Goal: Task Accomplishment & Management: Complete application form

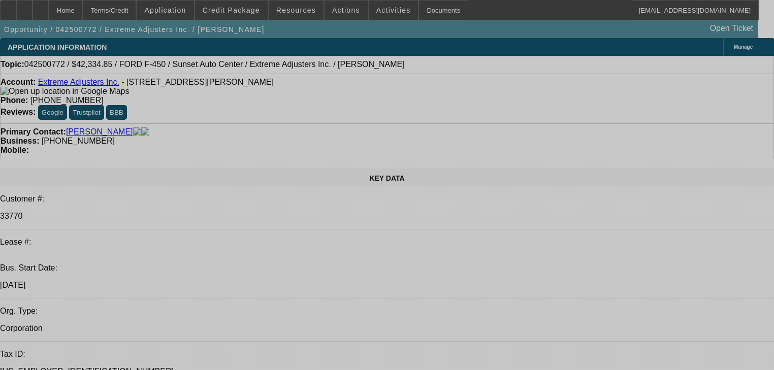
select select "0"
select select "2"
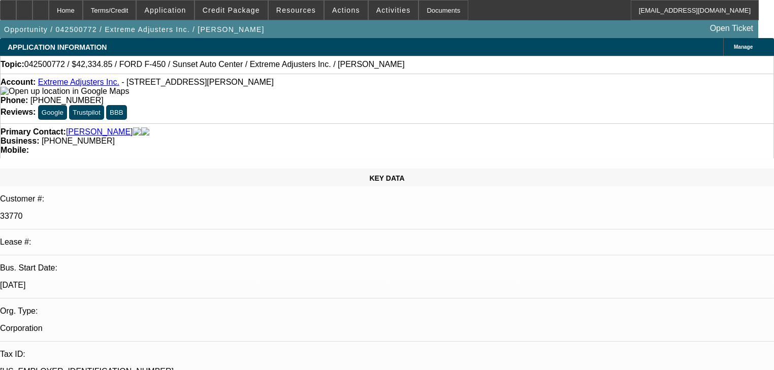
select select "0.1"
select select "4"
select select "0"
select select "2"
select select "0.2"
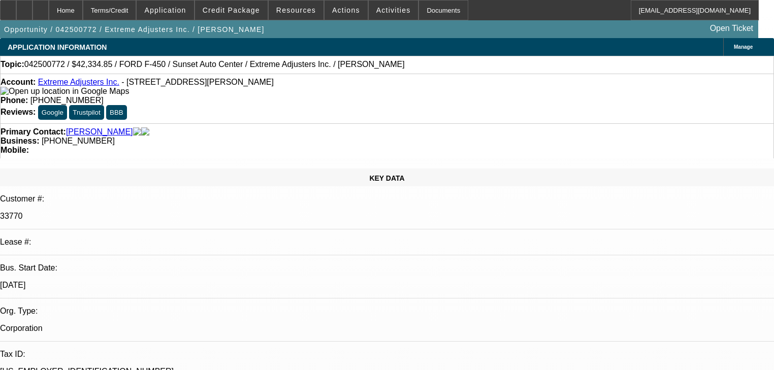
select select "4"
select select "0"
select select "2"
select select "0.1"
select select "4"
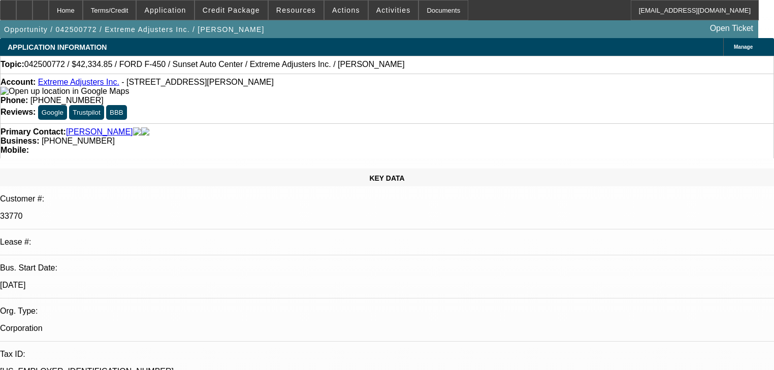
select select "0"
select select "2"
select select "0.1"
select select "4"
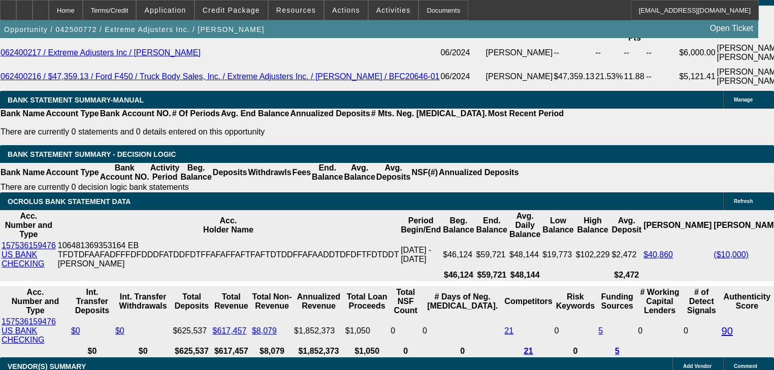
scroll to position [1866, 0]
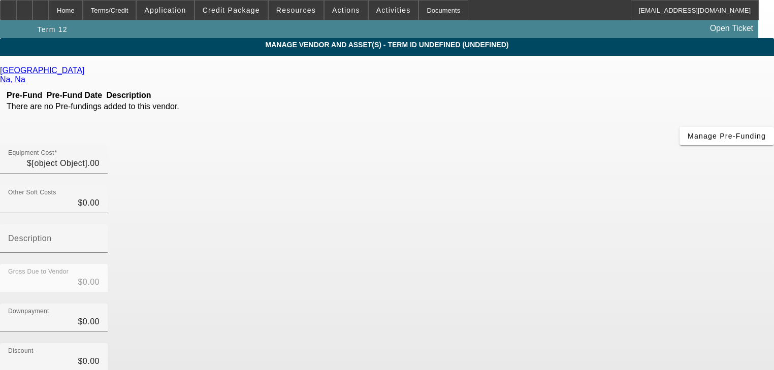
type input "$44,563.00"
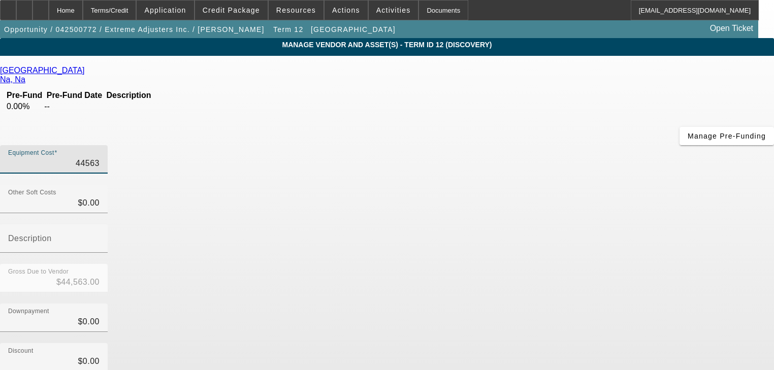
click at [100, 158] on input "44563" at bounding box center [53, 164] width 91 height 12
type input "5"
type input "$5.00"
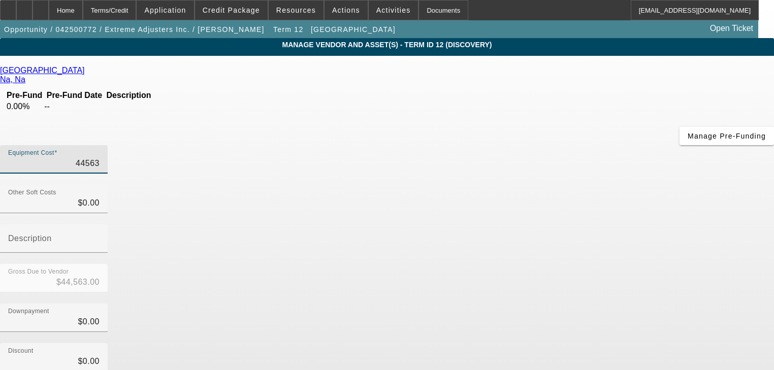
type input "$5.00"
type input "58"
type input "$58.00"
type input "580"
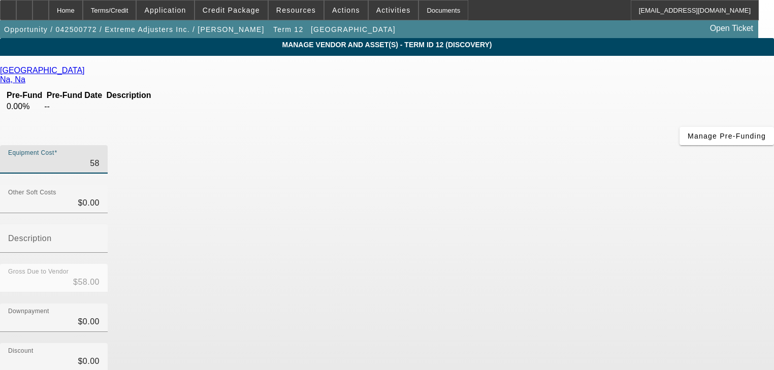
type input "$580.00"
type input "5800"
type input "$5,800.00"
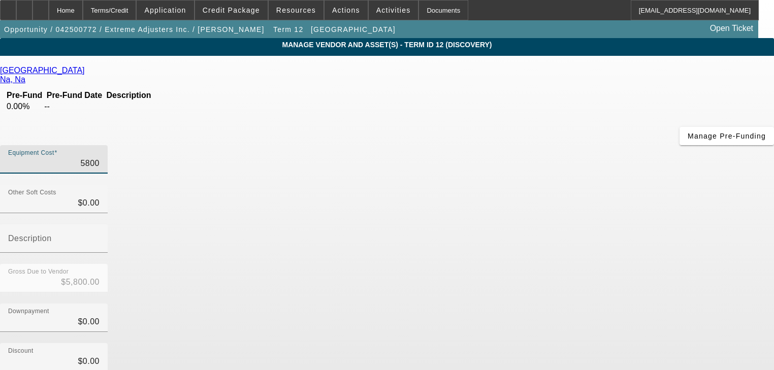
type input "58000"
type input "$58,000.00"
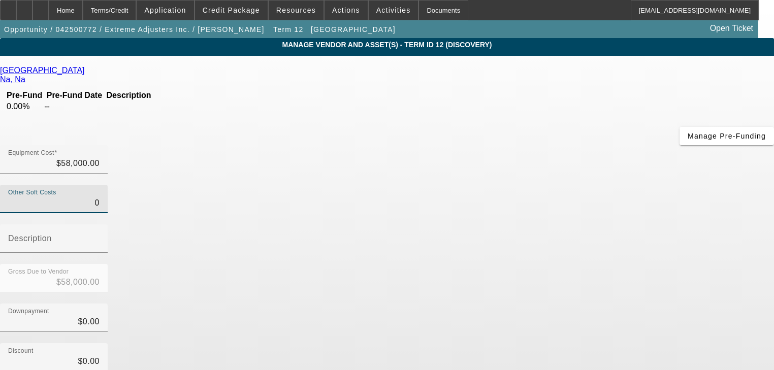
scroll to position [104, 0]
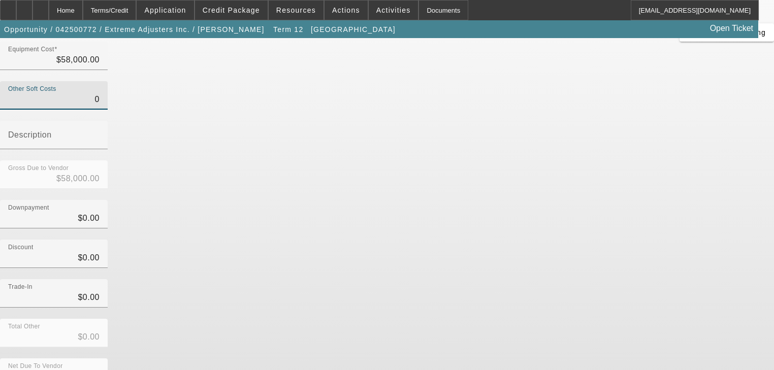
type input "$0.00"
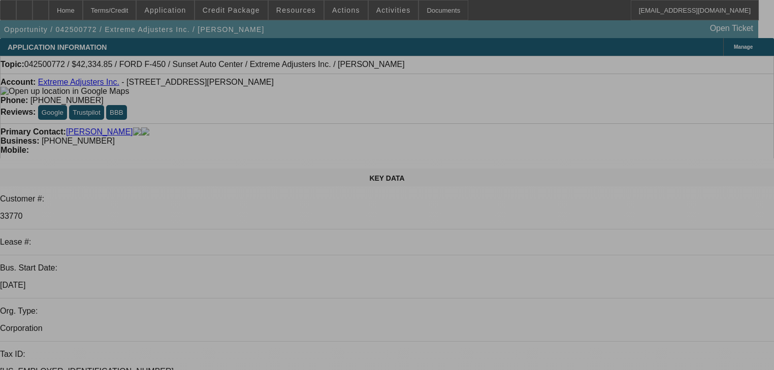
select select "0"
select select "2"
select select "0.1"
select select "4"
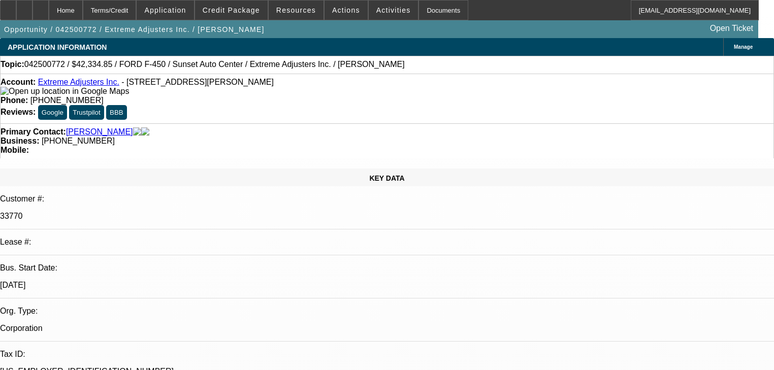
select select "0"
select select "2"
select select "0.2"
select select "4"
select select "0"
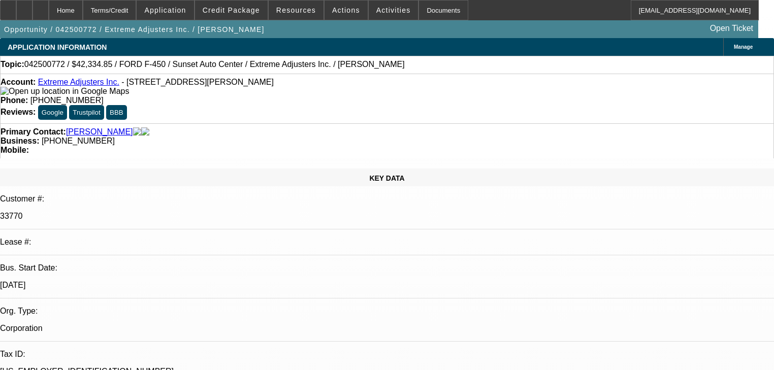
select select "2"
select select "0.1"
select select "4"
select select "0"
select select "2"
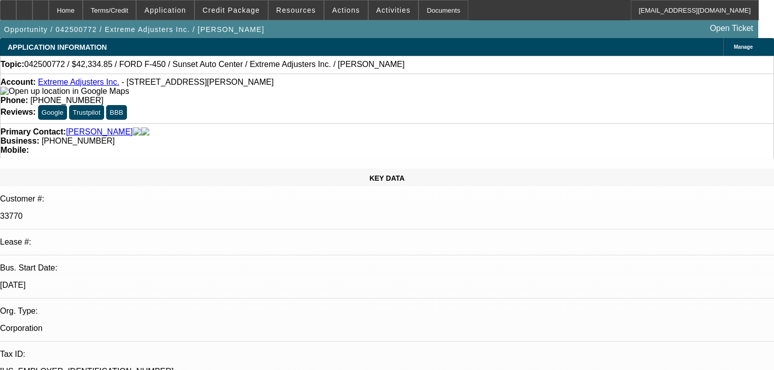
select select "0.1"
select select "4"
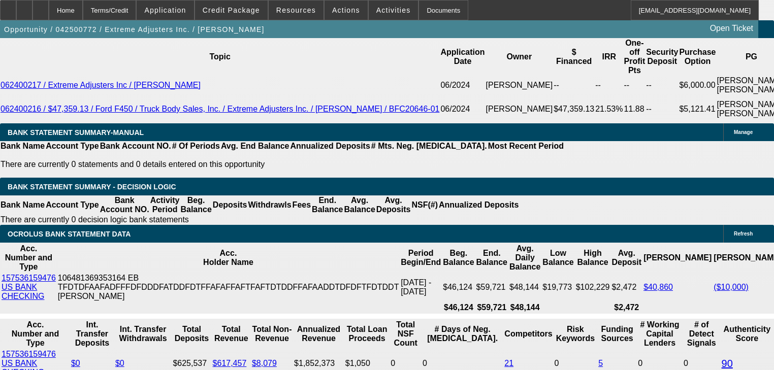
scroll to position [1814, 0]
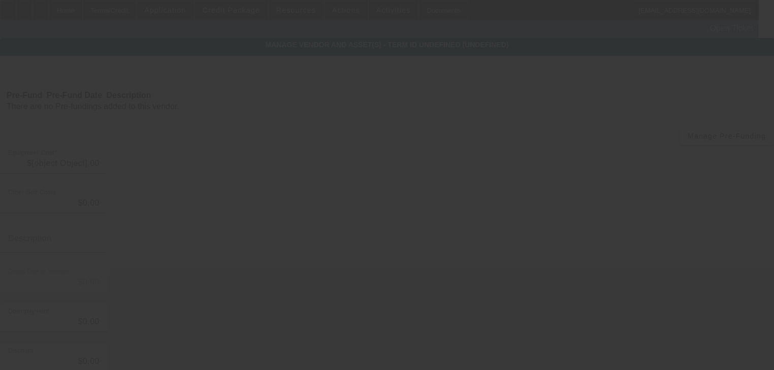
type input "$3,899.26"
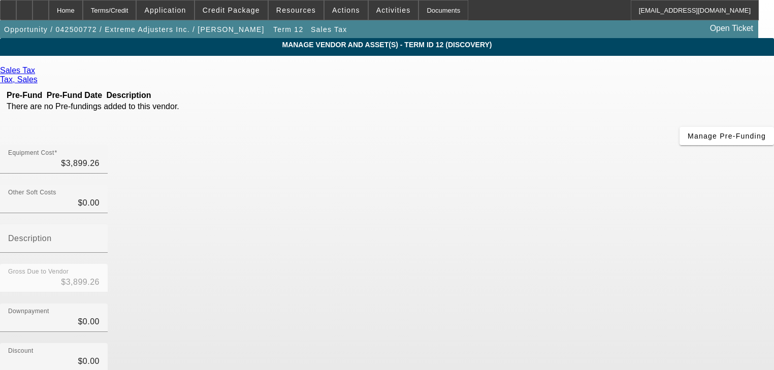
click at [674, 18] on div "Remove Vendor" at bounding box center [702, 9] width 57 height 18
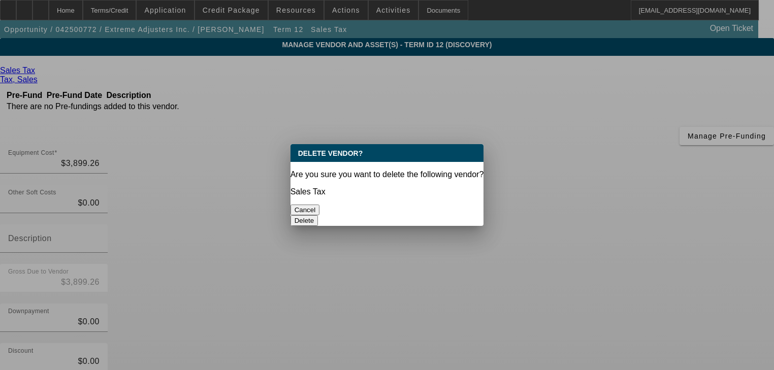
click at [319, 215] on button "Delete" at bounding box center [305, 220] width 28 height 11
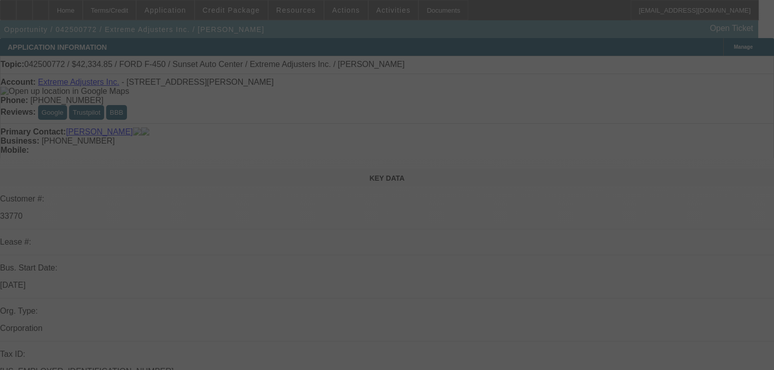
select select "0"
select select "2"
select select "0.1"
select select "4"
select select "0"
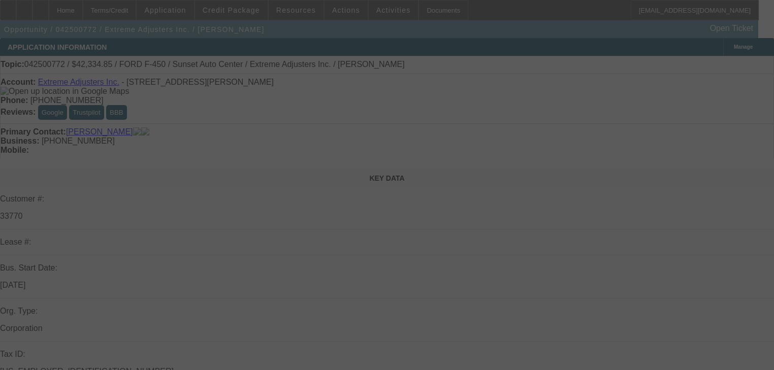
select select "2"
select select "0.2"
select select "4"
select select "0"
select select "2"
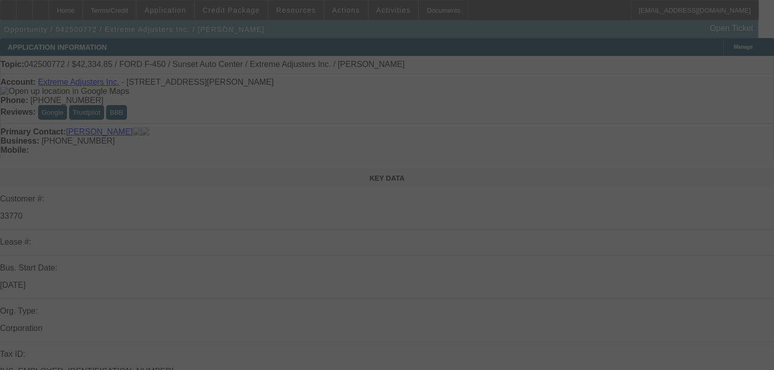
select select "0.1"
select select "4"
select select "0"
select select "2"
select select "0.1"
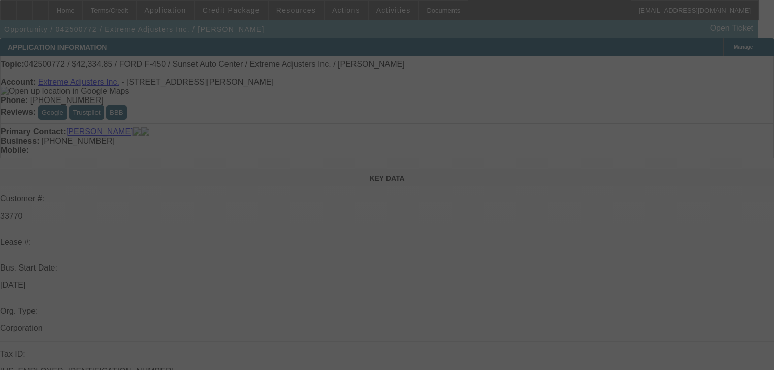
select select "4"
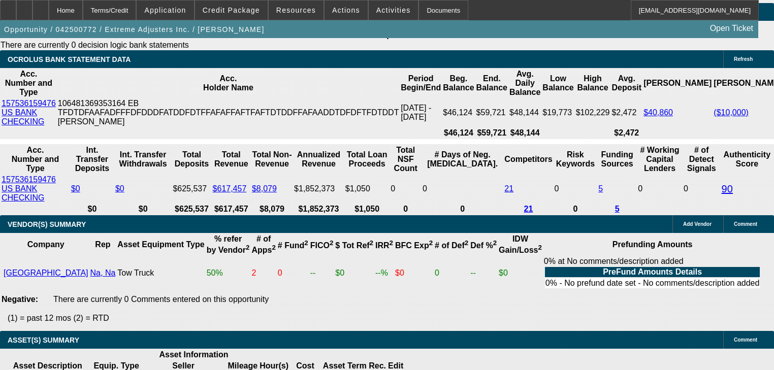
scroll to position [1975, 0]
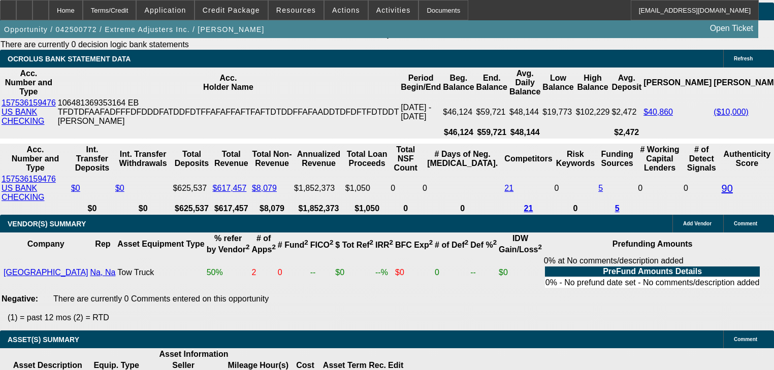
type input "1"
type input "UNKNOWN"
type input "$1,554.27"
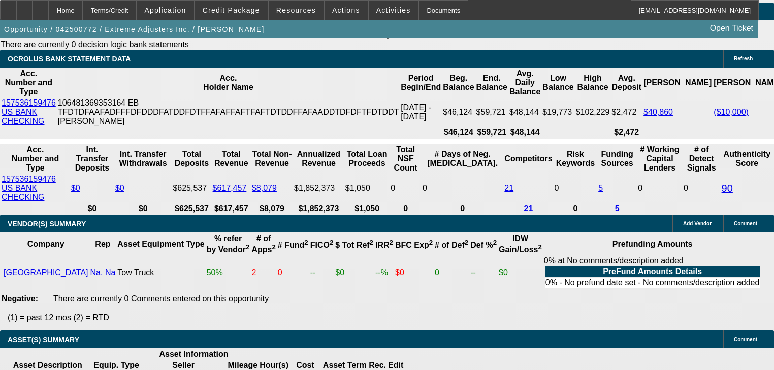
type input "12"
type input "$1,830.11"
type input "12"
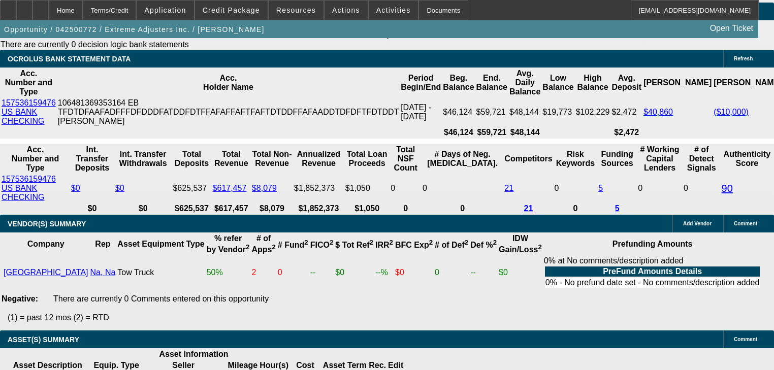
type input "6"
type input "$9,507.42"
type input "60"
type input "$1,225.67"
type input "60"
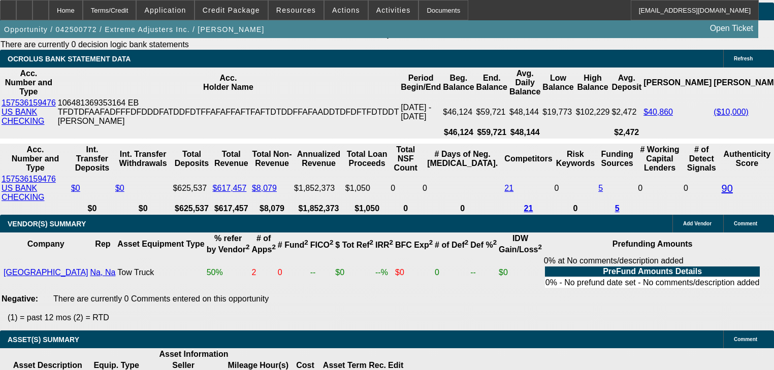
type input "1"
type input "1225"
type input "12"
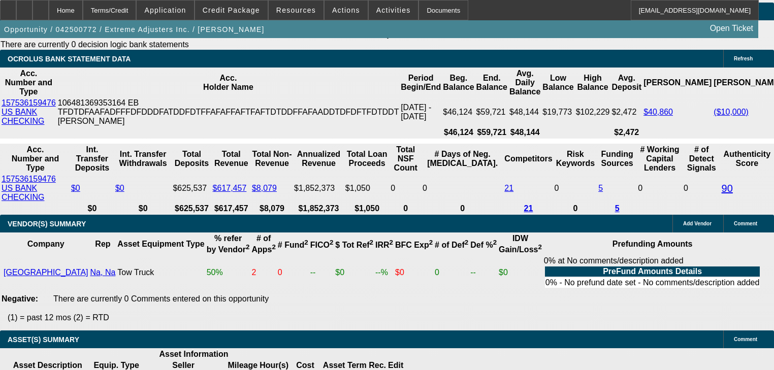
type input "$1,225.00"
select select "0.1"
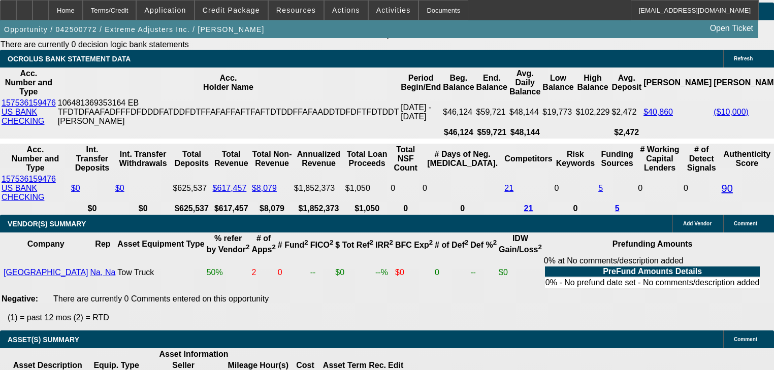
type input "$5,800.00"
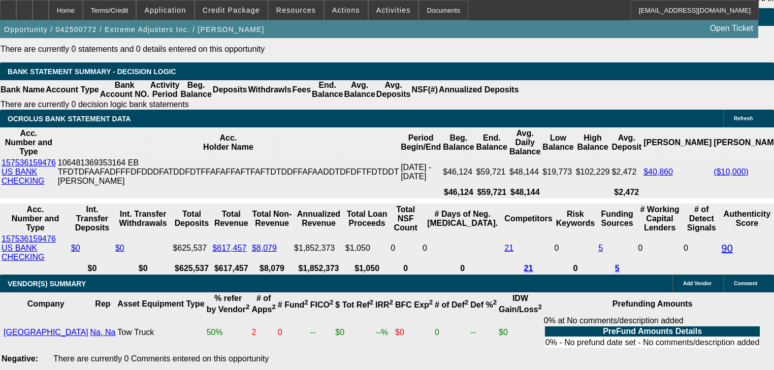
scroll to position [1913, 0]
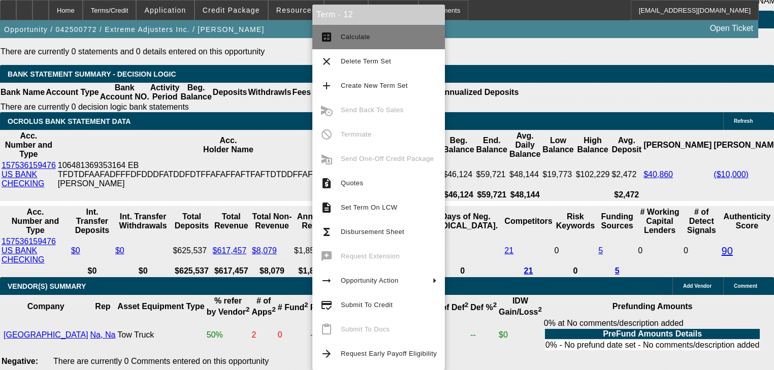
click at [343, 37] on span "Calculate" at bounding box center [355, 37] width 29 height 8
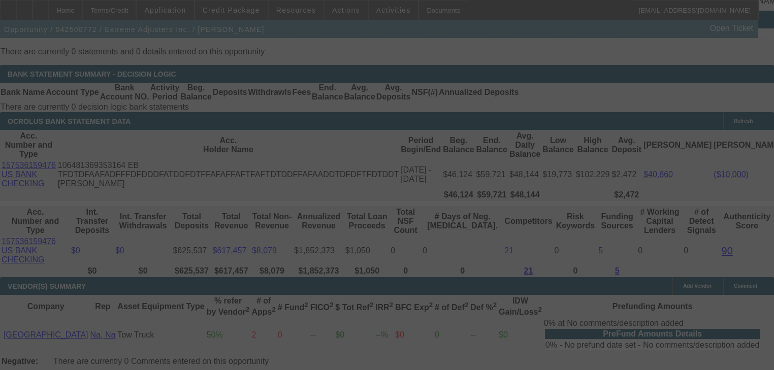
select select "0"
select select "2"
select select "0.1"
select select "4"
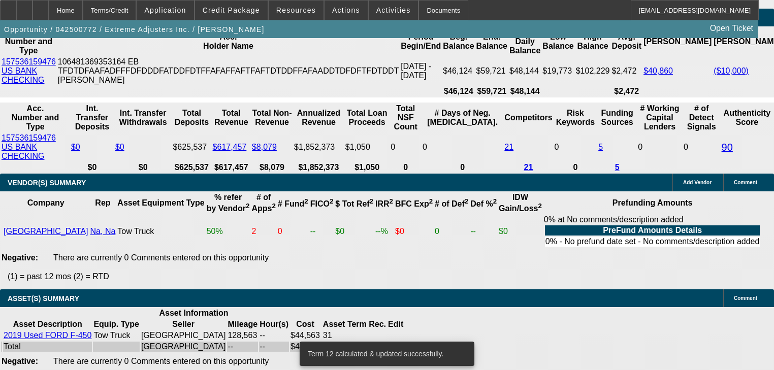
scroll to position [2016, 0]
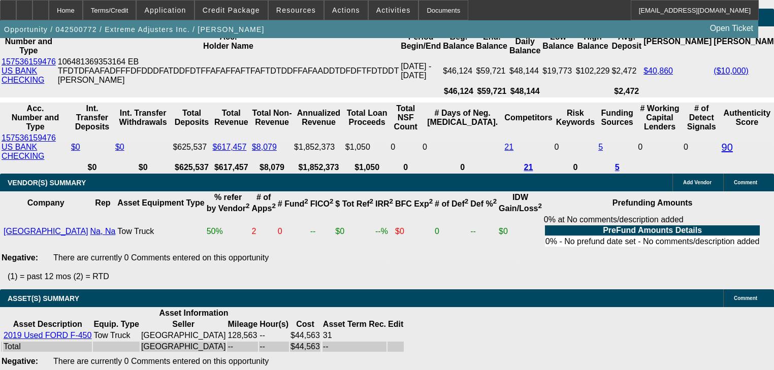
type input "UNKNOWN"
type input "1"
type input "$941.87"
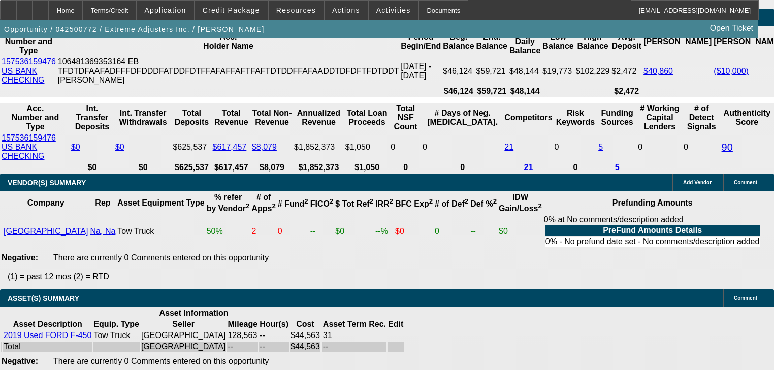
type input "14"
type input "$1,282.08"
type input "14"
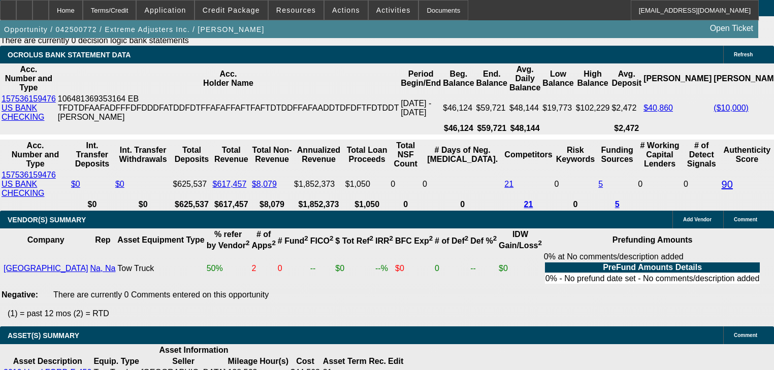
scroll to position [1979, 0]
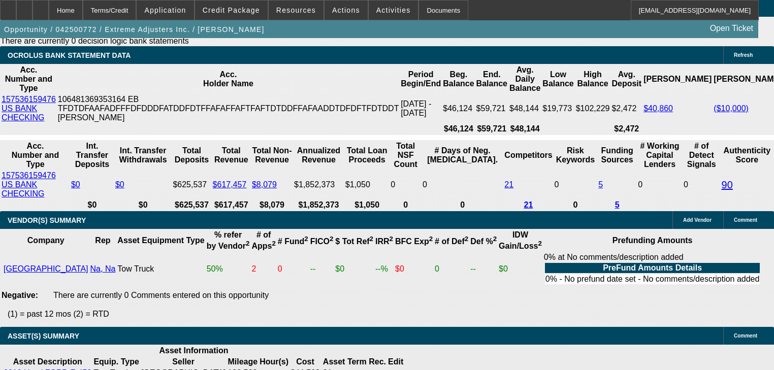
type input "$0.00"
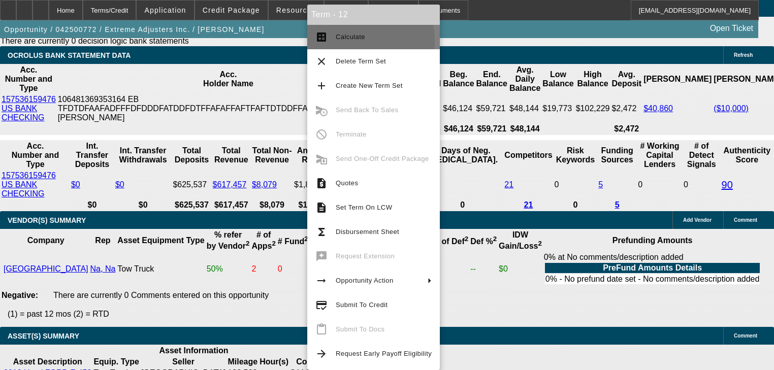
click at [329, 43] on button "calculate Calculate" at bounding box center [373, 37] width 133 height 24
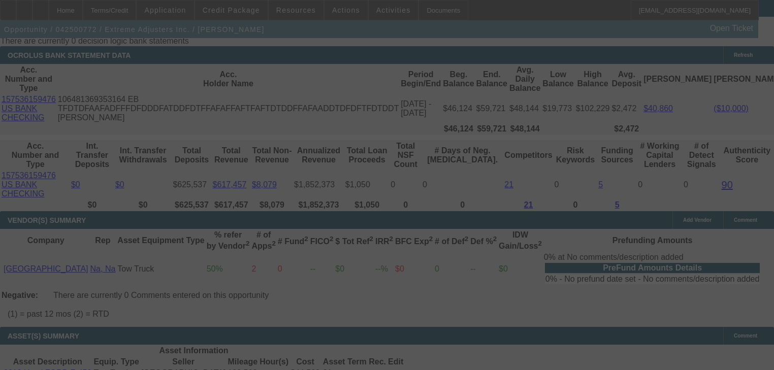
select select "0"
select select "2"
select select "0.1"
select select "4"
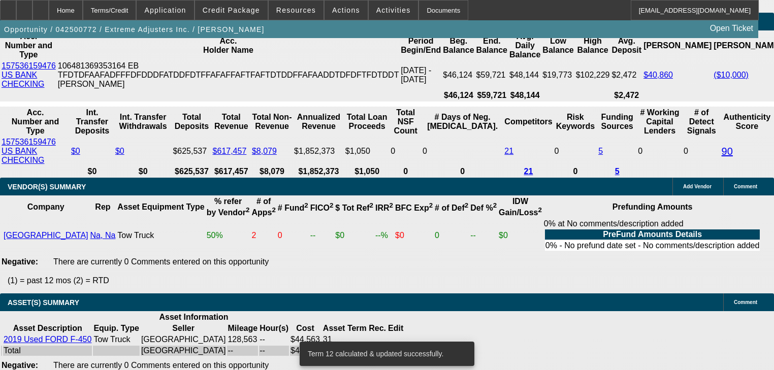
scroll to position [2015, 0]
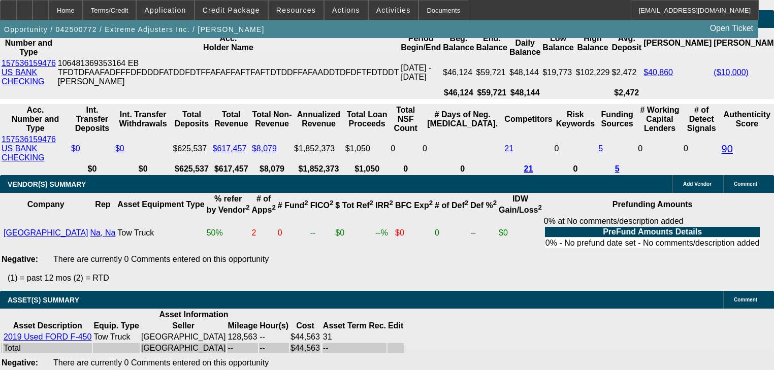
type input "1"
type input "UNKNOWN"
type input "$941.87"
type input "18"
type input "$1,399.18"
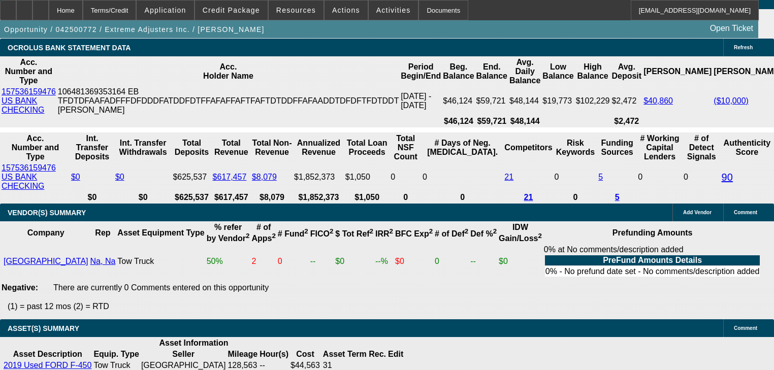
scroll to position [1985, 0]
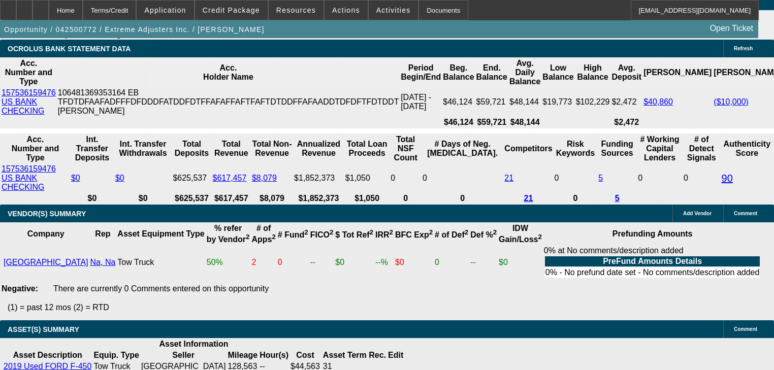
type input "18"
drag, startPoint x: 308, startPoint y: 71, endPoint x: 323, endPoint y: 113, distance: 44.7
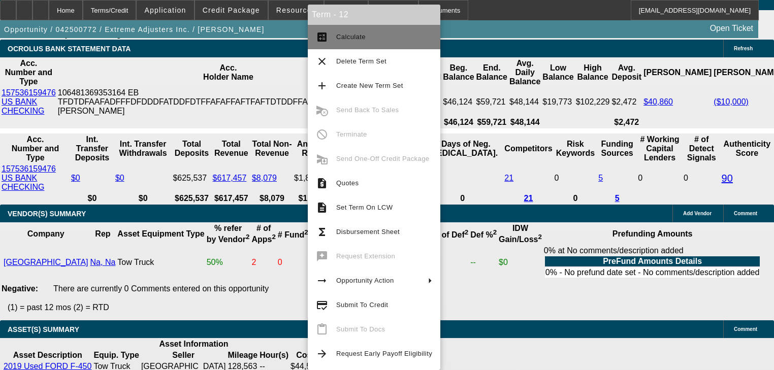
click at [330, 41] on button "calculate Calculate" at bounding box center [374, 37] width 133 height 24
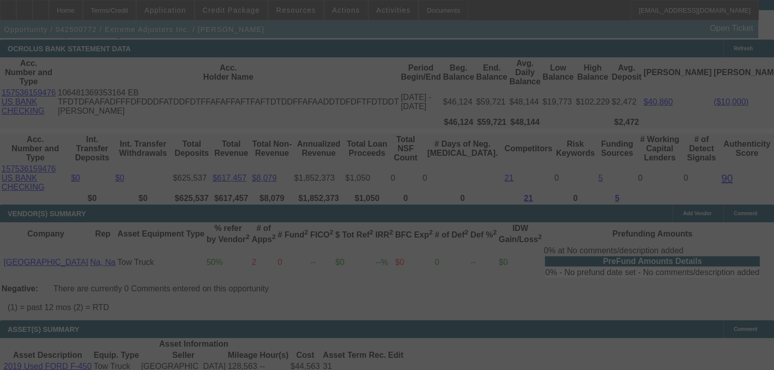
select select "0"
select select "2"
select select "0.1"
select select "4"
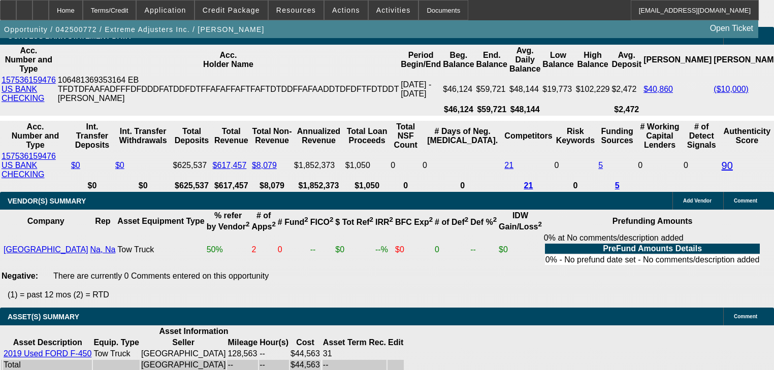
scroll to position [1997, 0]
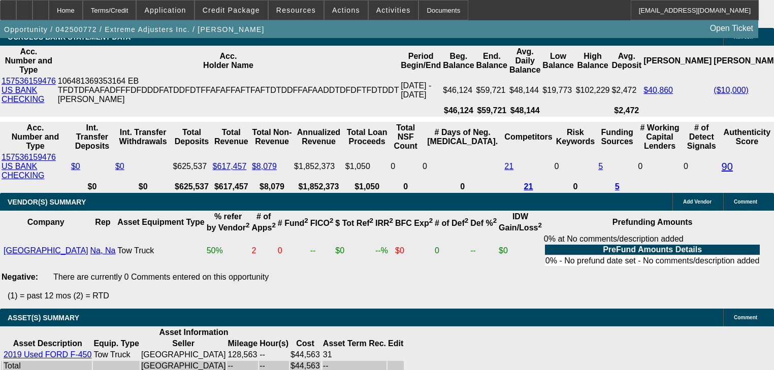
type input "1"
type input "UNKNOWN"
type input "13"
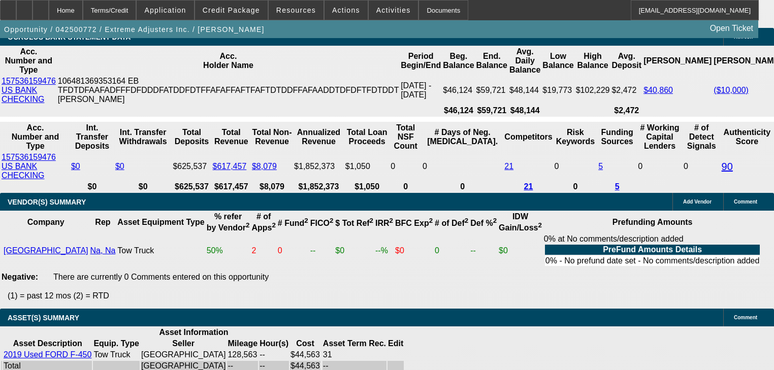
type input "1350"
type input "16.3"
type input "$1,350.00"
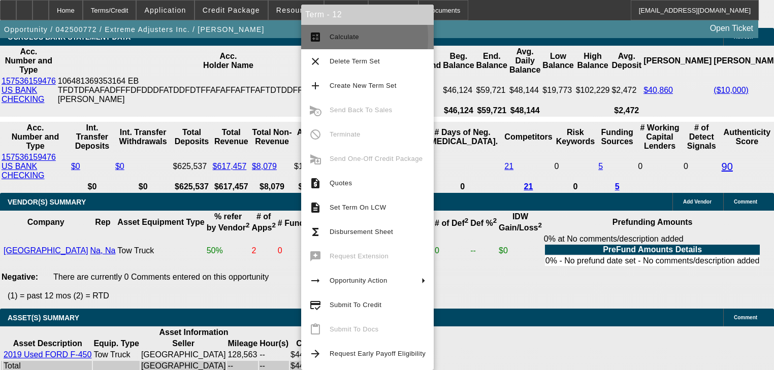
click at [324, 38] on button "calculate Calculate" at bounding box center [367, 37] width 133 height 24
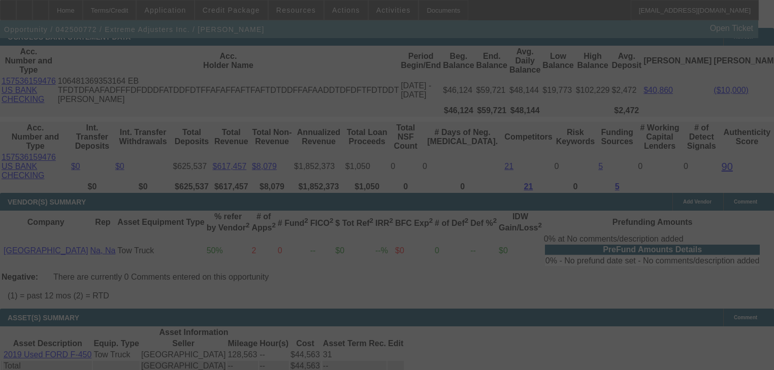
select select "0"
select select "2"
select select "0.1"
select select "4"
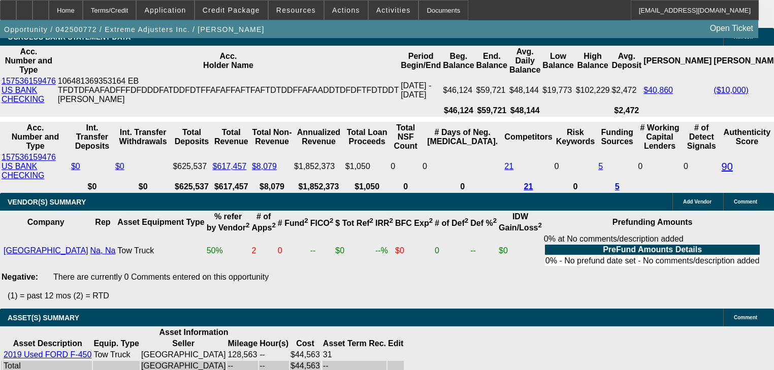
type input "1"
type input "UNKNOWN"
type input "13"
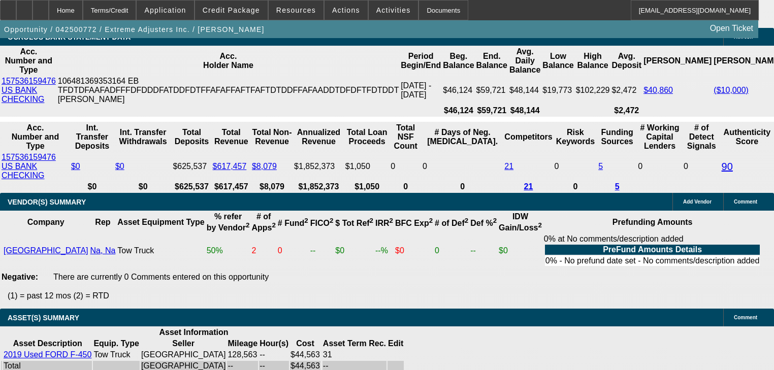
type input "1375"
type input "17.2"
type input "$1,375.00"
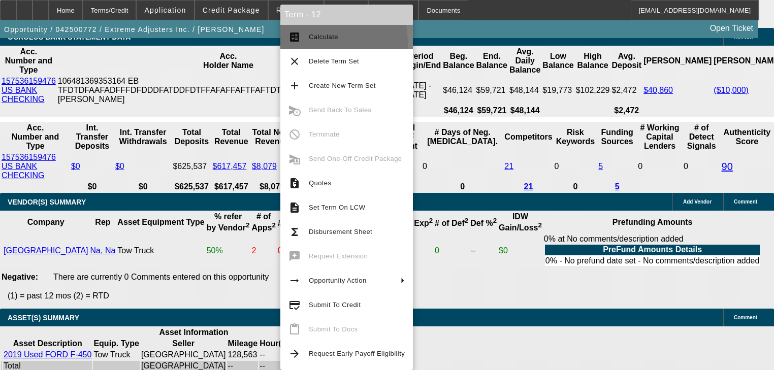
click at [297, 44] on button "calculate Calculate" at bounding box center [347, 37] width 133 height 24
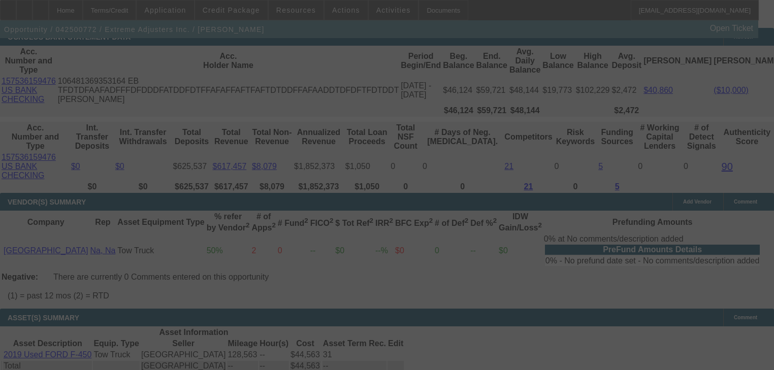
select select "0"
select select "2"
select select "0.1"
select select "4"
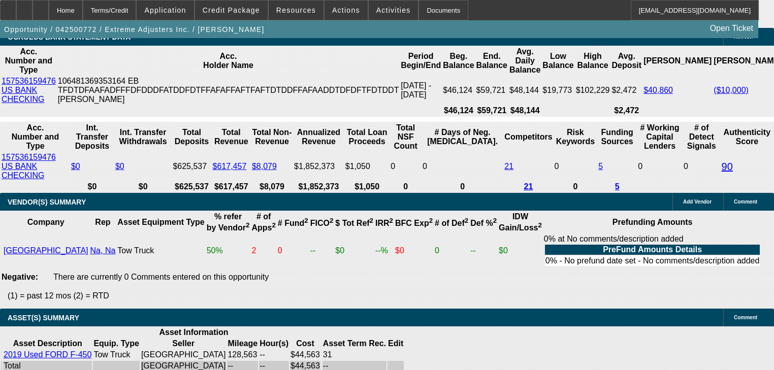
type input "UNKNOWN"
type input "15"
type input "$1,310.83"
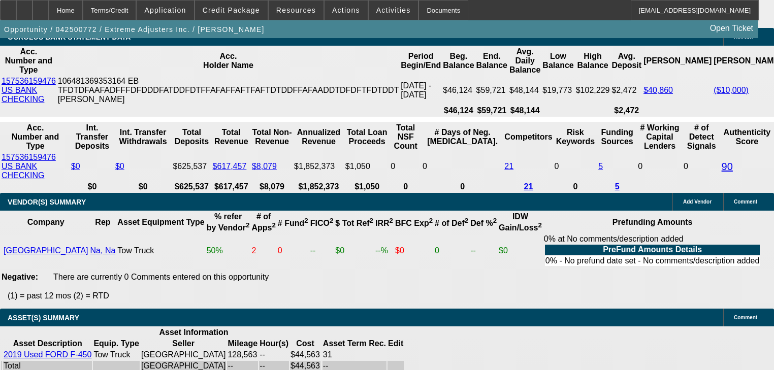
type input "15"
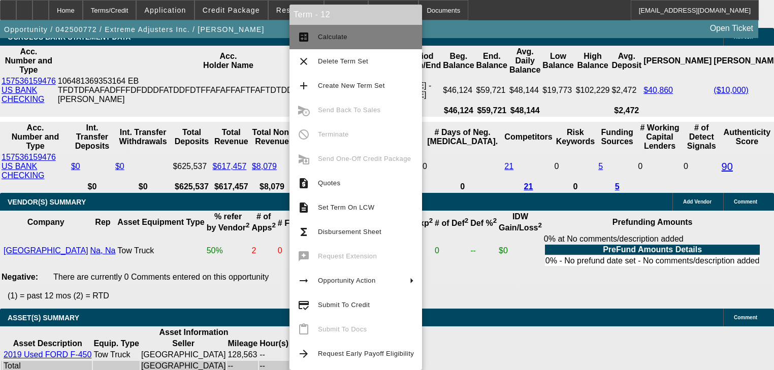
click at [307, 36] on mat-icon "calculate" at bounding box center [304, 37] width 12 height 12
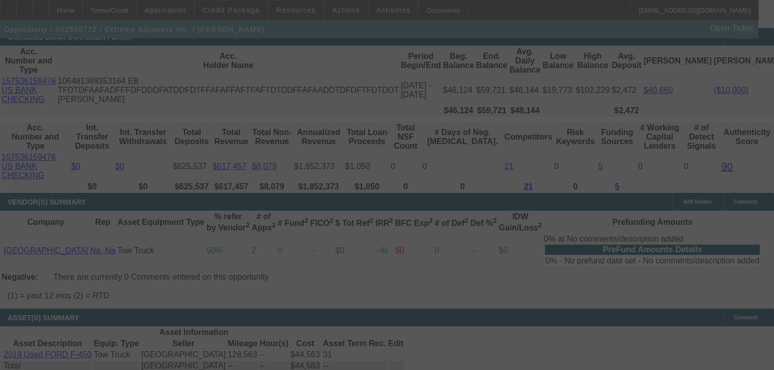
select select "0"
select select "2"
select select "0.1"
select select "4"
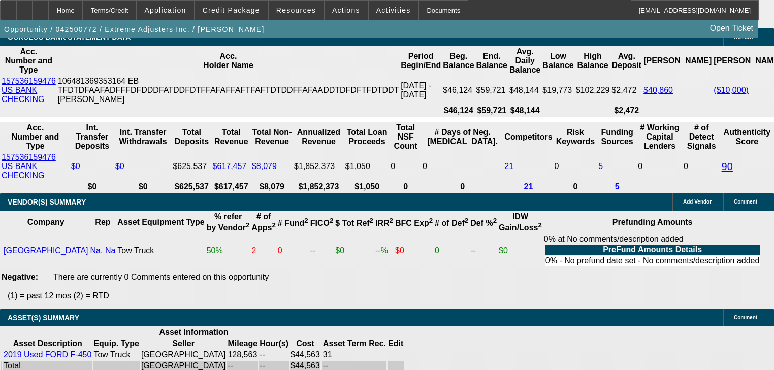
type input "1"
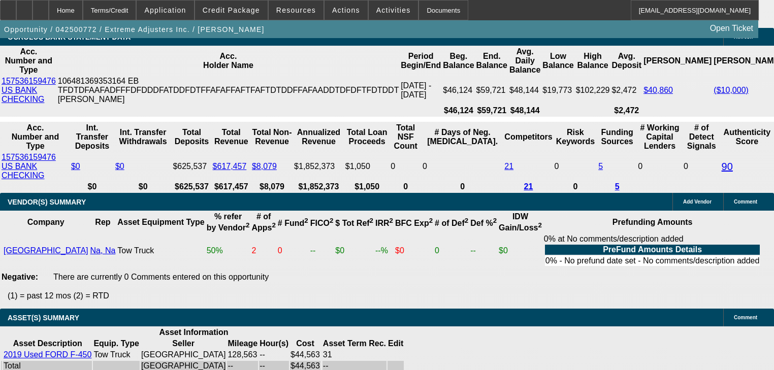
type input "UNKNOWN"
type input "1375"
type input "17.2"
type input "$1,375.00"
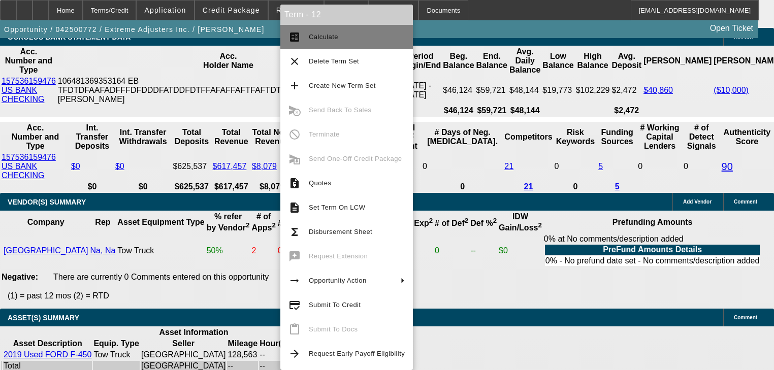
click at [300, 44] on button "calculate Calculate" at bounding box center [347, 37] width 133 height 24
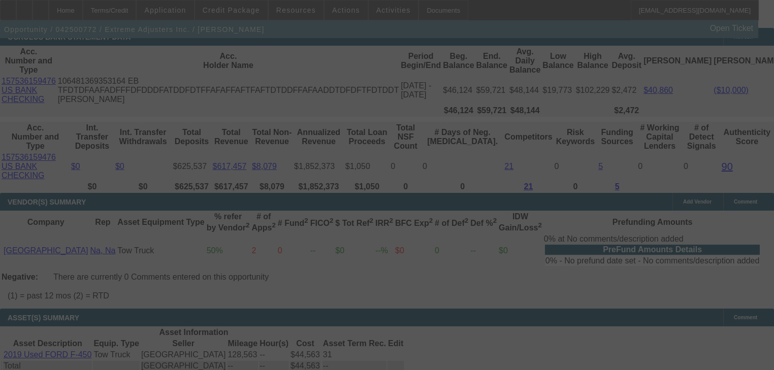
select select "0"
select select "2"
select select "0.1"
select select "4"
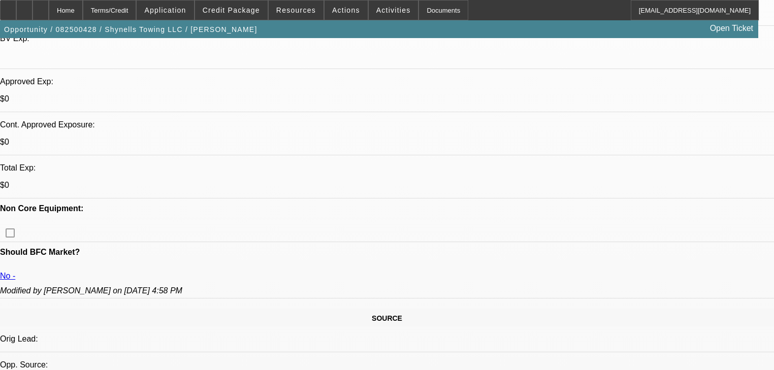
select select "0"
select select "2"
select select "0"
select select "21"
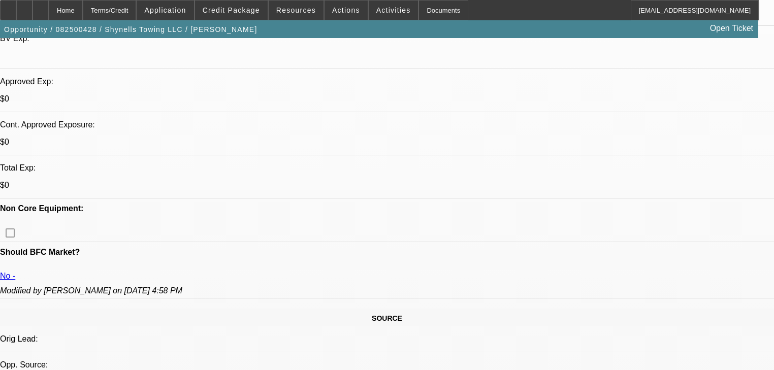
select select "0"
select select "2"
select select "0.1"
select select "4"
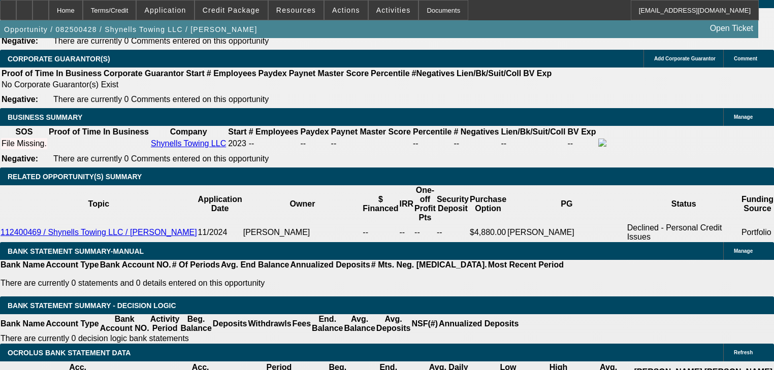
scroll to position [1574, 0]
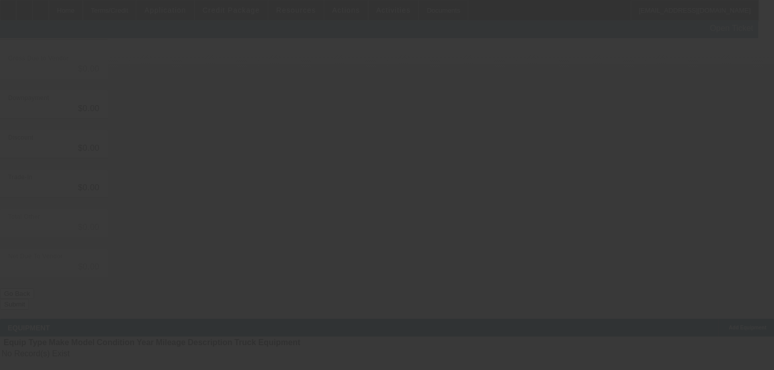
type input "$54,000.00"
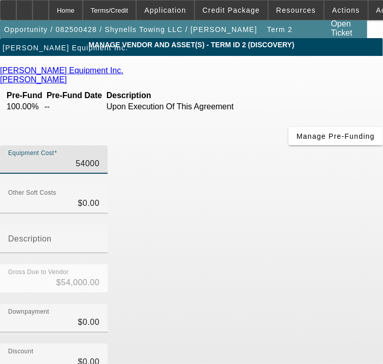
click at [100, 170] on input "54000" at bounding box center [53, 164] width 91 height 12
paste input "$58,914."
type input "$58,914.00"
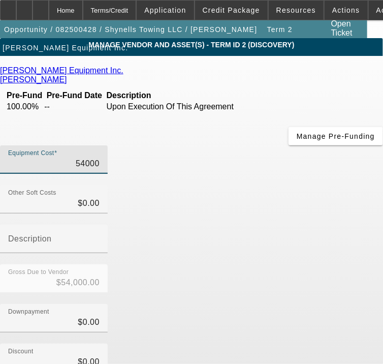
type input "$58,914.00"
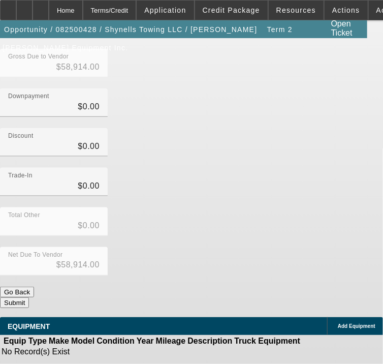
scroll to position [217, 0]
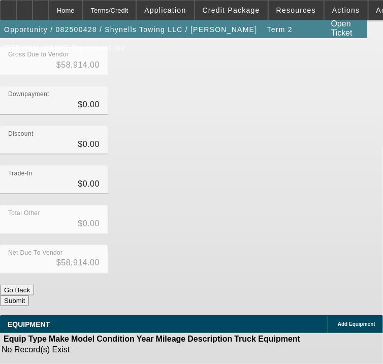
type input "$58,914.00"
click at [338, 321] on span "Add Equipment" at bounding box center [357, 324] width 38 height 6
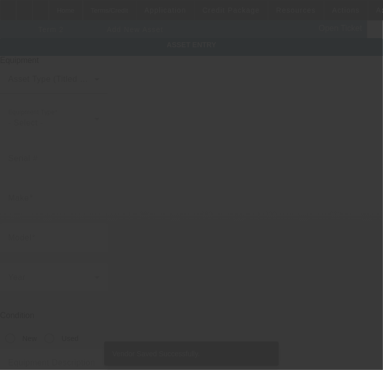
type input "[STREET_ADDRESS]"
type input "Wahiawa"
type input "96786"
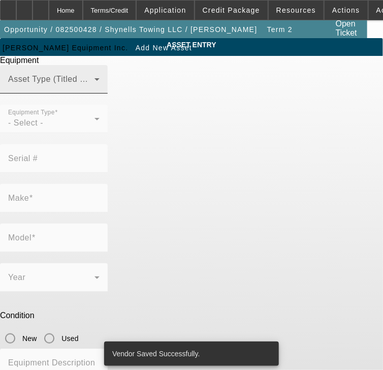
click at [95, 89] on span at bounding box center [51, 83] width 86 height 12
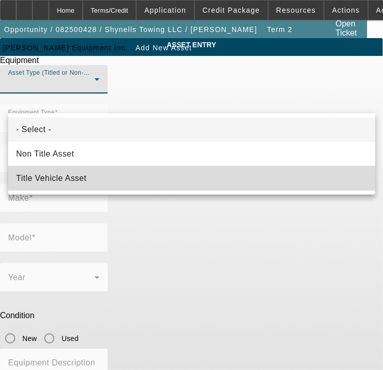
click at [206, 175] on mat-option "Title Vehicle Asset" at bounding box center [191, 178] width 367 height 24
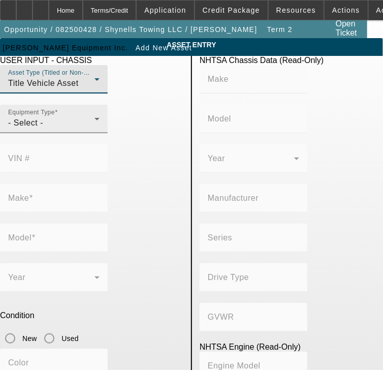
click at [55, 129] on div "- Select -" at bounding box center [51, 123] width 86 height 12
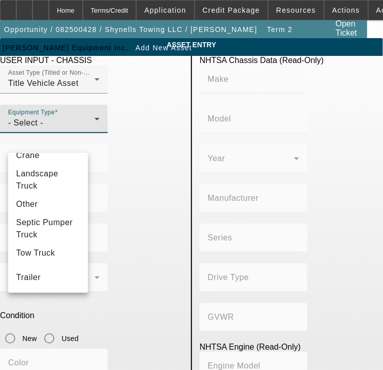
scroll to position [132, 0]
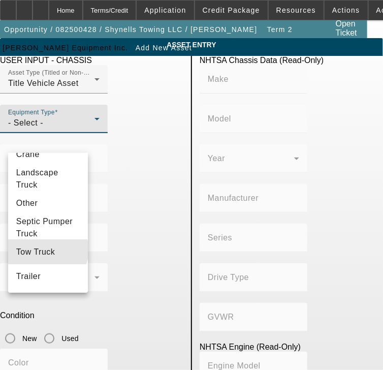
click at [47, 250] on span "Tow Truck" at bounding box center [35, 252] width 39 height 12
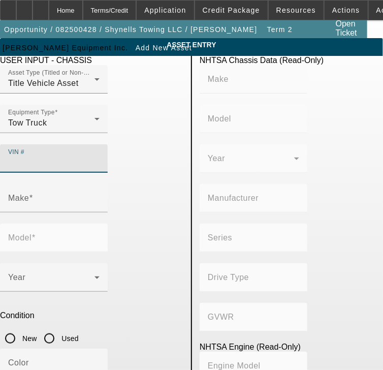
click at [100, 157] on input "VIN #" at bounding box center [53, 163] width 91 height 12
paste input "[US_VEHICLE_IDENTIFICATION_NUMBER]"
type input "[US_VEHICLE_IDENTIFICATION_NUMBER]"
type input "FORD"
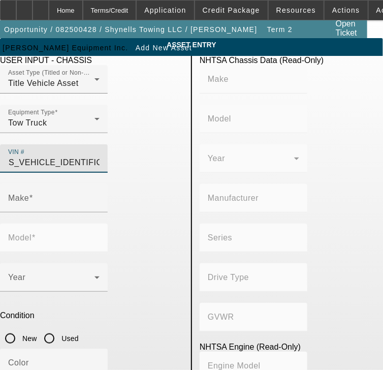
type input "F-750"
type input "FORD MOTOR COMPANY"
type input "F-Series Super Duty"
type input "4x2"
type input "Class 6: 19,501 - 26,000 lb (8,845 - 11,794 kg)"
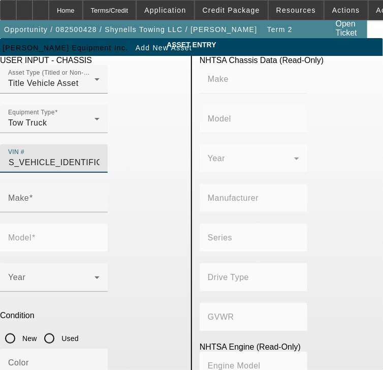
type input "8"
type input "Diesel"
type input "408.85908543470"
type input "6.7"
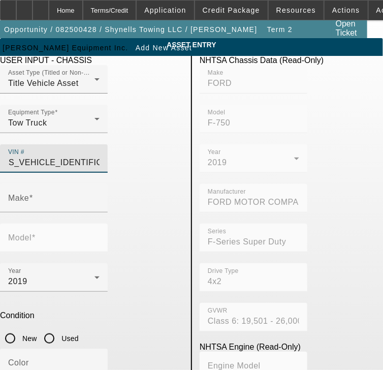
type input "FORD"
type input "F-750"
type input "[US_VEHICLE_IDENTIFICATION_NUMBER]"
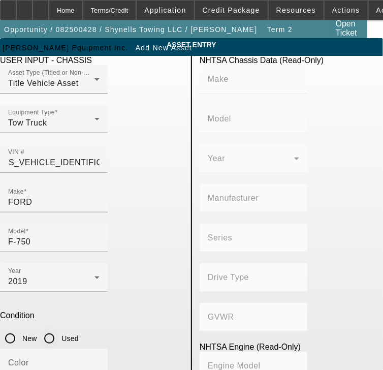
click at [59, 328] on input "Used" at bounding box center [49, 338] width 20 height 20
radio input "true"
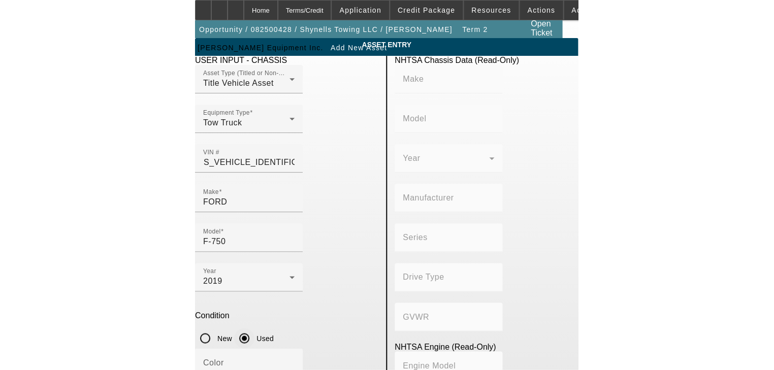
scroll to position [0, 0]
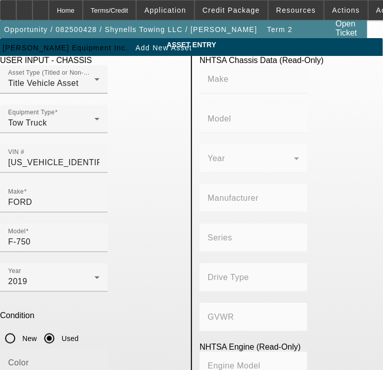
type input "FORD"
type input "F-750"
type input "FORD MOTOR COMPANY"
type input "F-Series Super Duty"
type input "4x2"
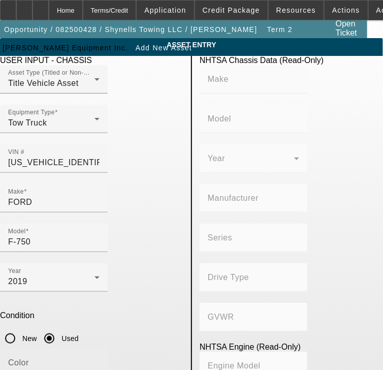
type input "Class 6: 19,501 - 26,000 lb (8,845 - 11,794 kg)"
type input "8"
type input "Diesel"
type input "408.85908543470"
type input "6.7"
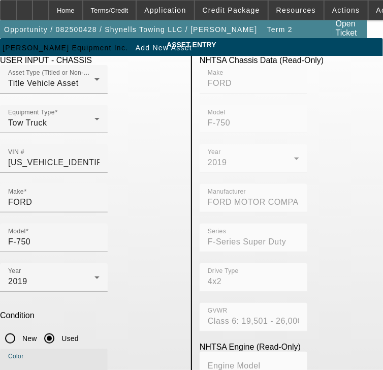
click at [69, 361] on input "Color" at bounding box center [53, 367] width 91 height 12
type input "White"
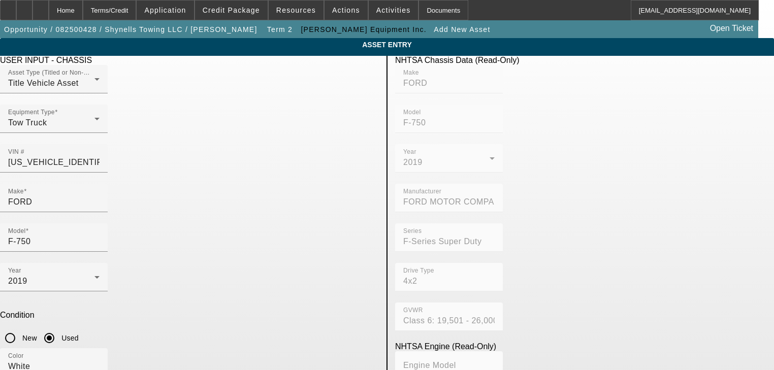
type input "250702"
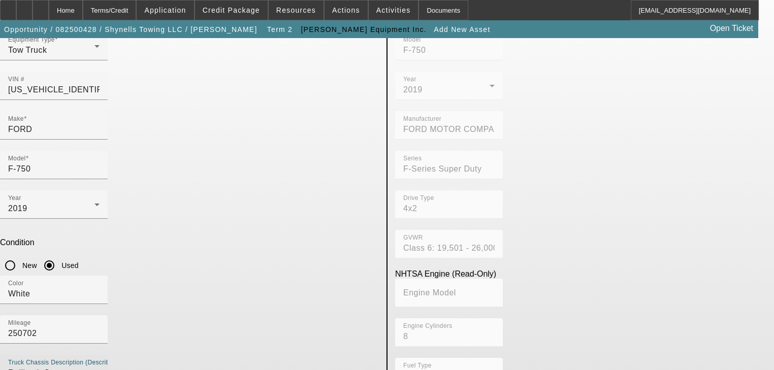
type textarea "Rollback Century"
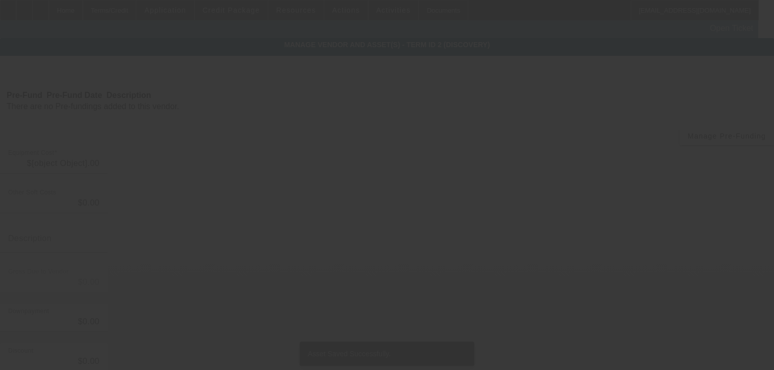
type input "$58,914.00"
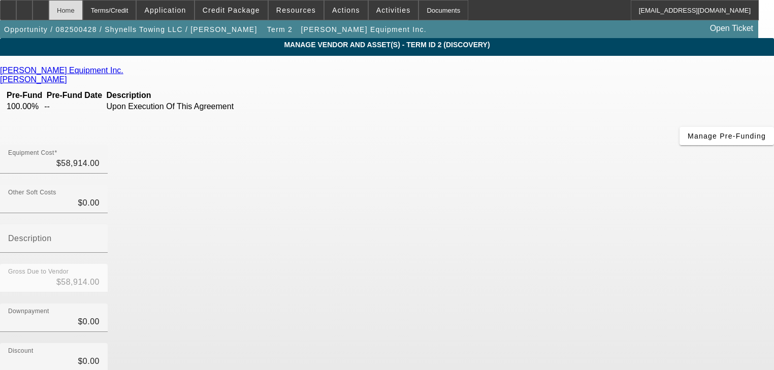
click at [83, 10] on div "Home" at bounding box center [66, 10] width 34 height 20
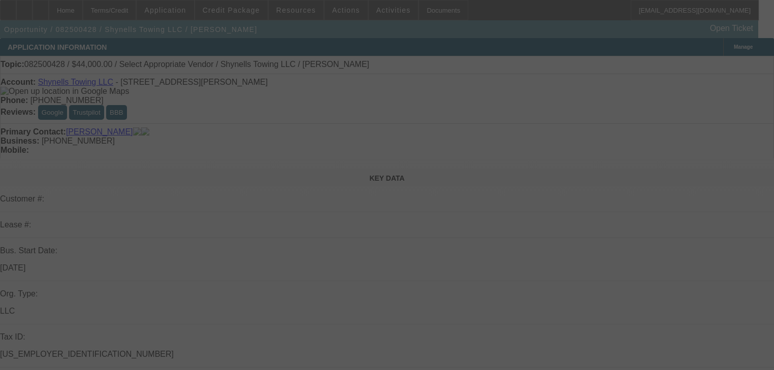
select select "0"
select select "2"
select select "0"
select select "21"
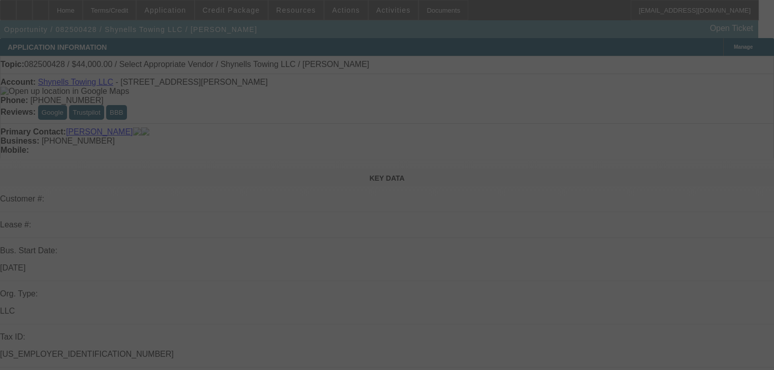
select select "0"
select select "2"
select select "0.1"
select select "4"
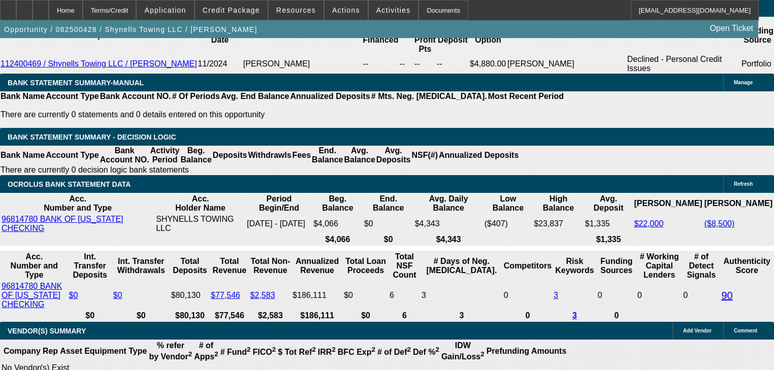
scroll to position [1698, 0]
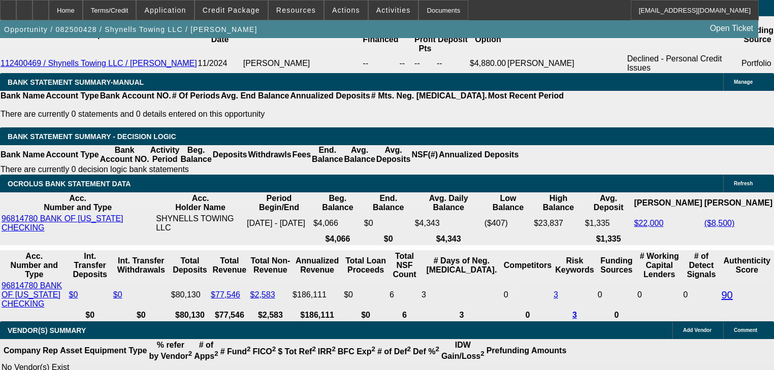
type input "$2,200.00"
type input "UNKNOWN"
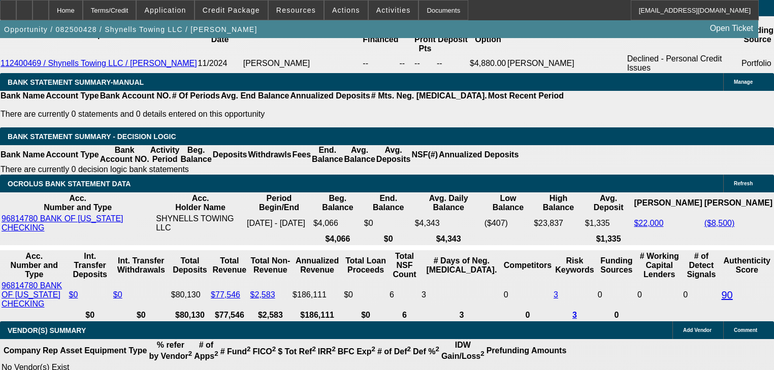
type input "$2,728.52"
type input "$23,000.00"
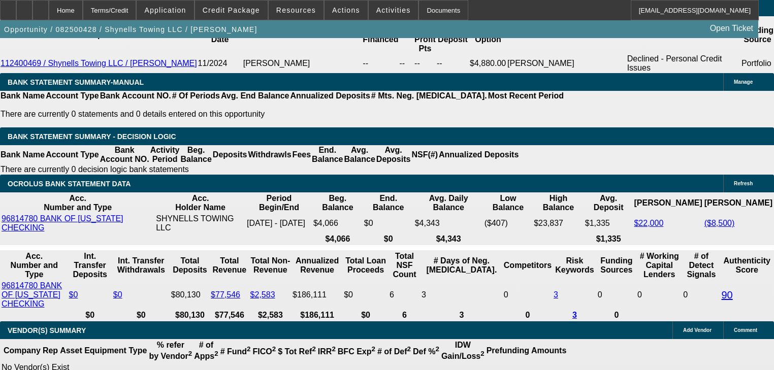
type input "$1,727.83"
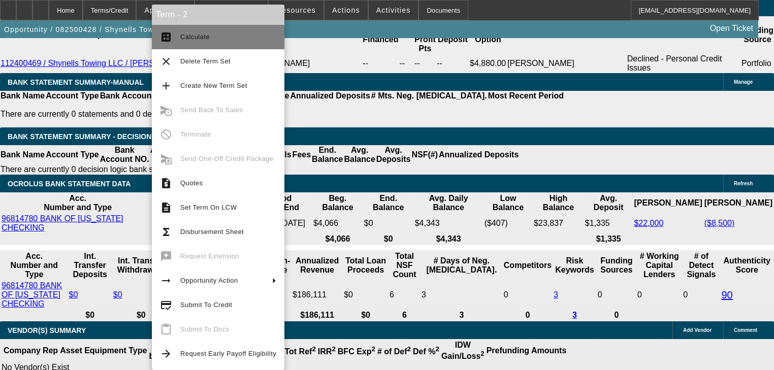
click at [168, 42] on mat-icon "calculate" at bounding box center [166, 37] width 12 height 12
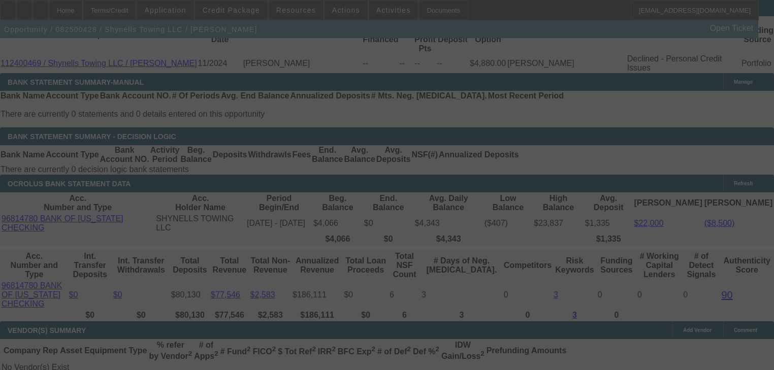
select select "0"
select select "2"
select select "0"
select select "21"
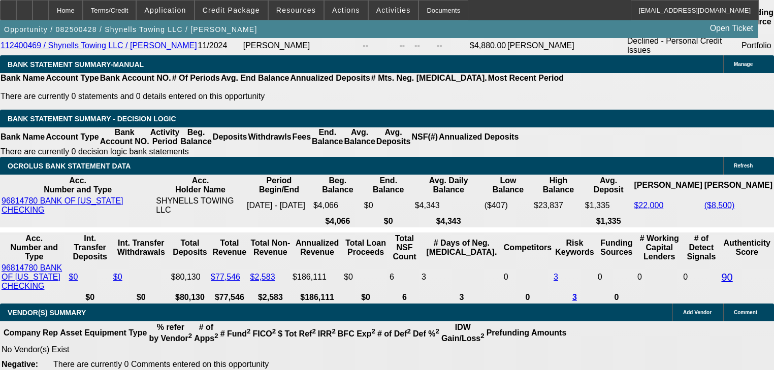
scroll to position [1720, 0]
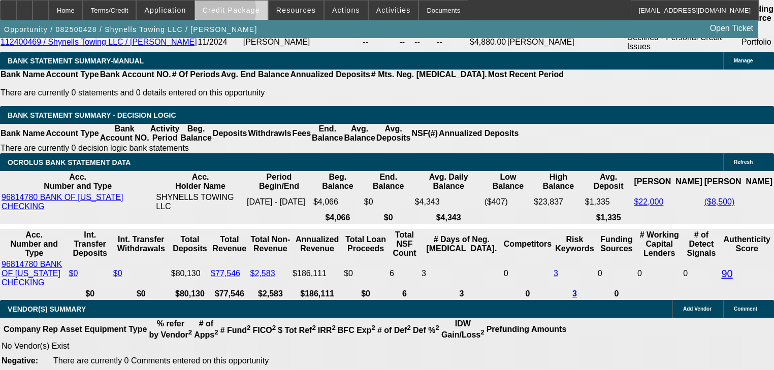
click at [226, 12] on span "Credit Package" at bounding box center [231, 10] width 57 height 8
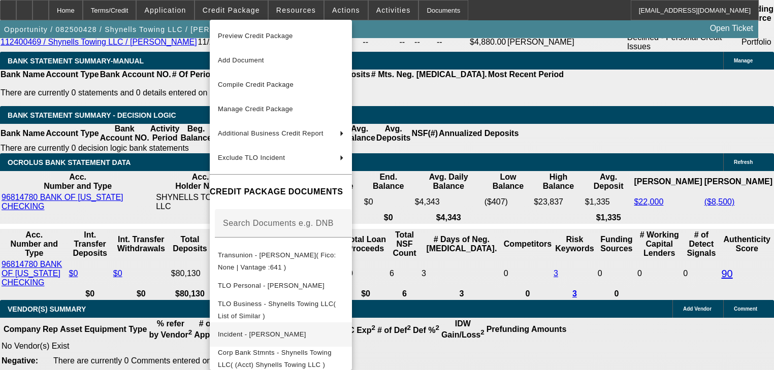
scroll to position [7, 0]
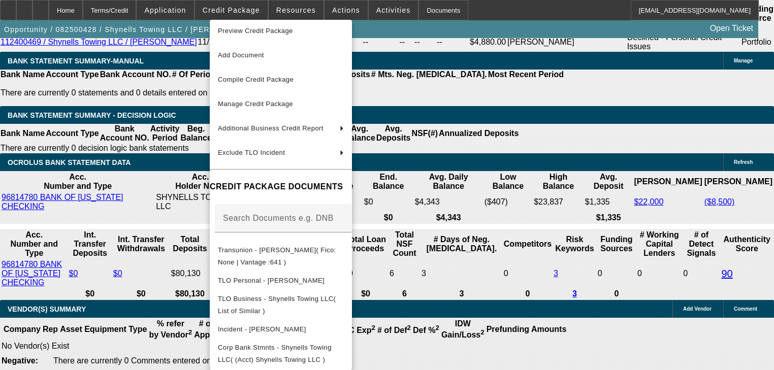
click at [466, 265] on div at bounding box center [387, 185] width 774 height 370
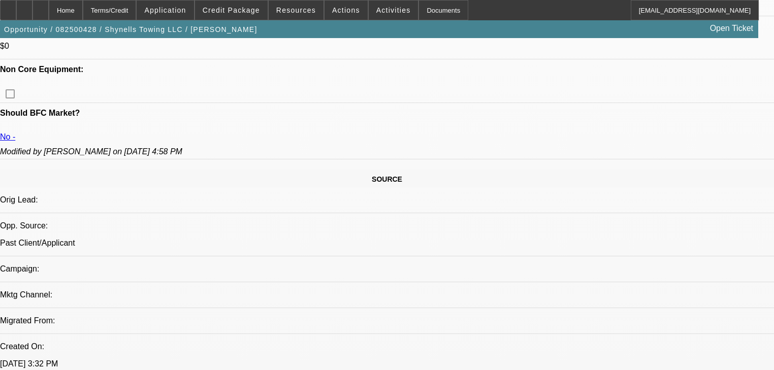
scroll to position [482, 0]
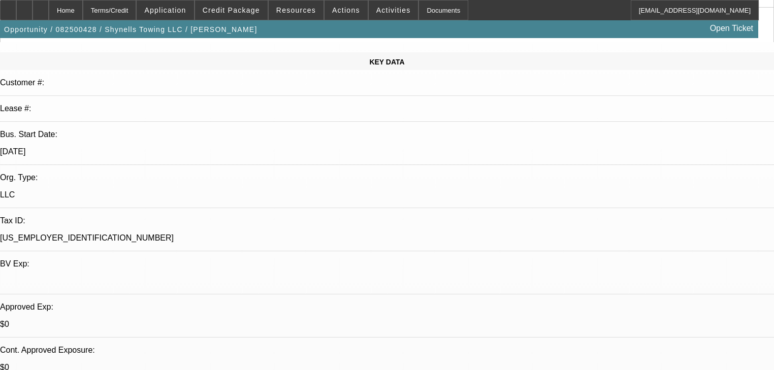
scroll to position [104, 0]
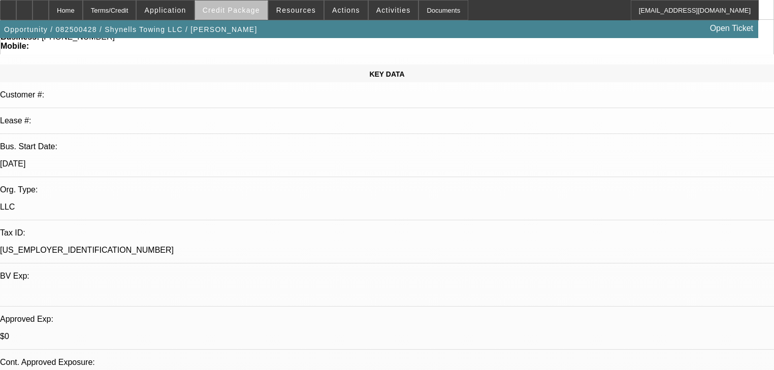
click at [254, 13] on span "Credit Package" at bounding box center [231, 10] width 57 height 8
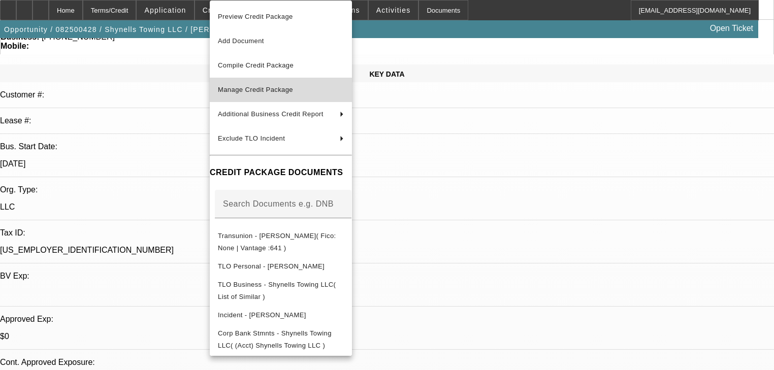
click at [253, 96] on span "Manage Credit Package" at bounding box center [281, 90] width 126 height 12
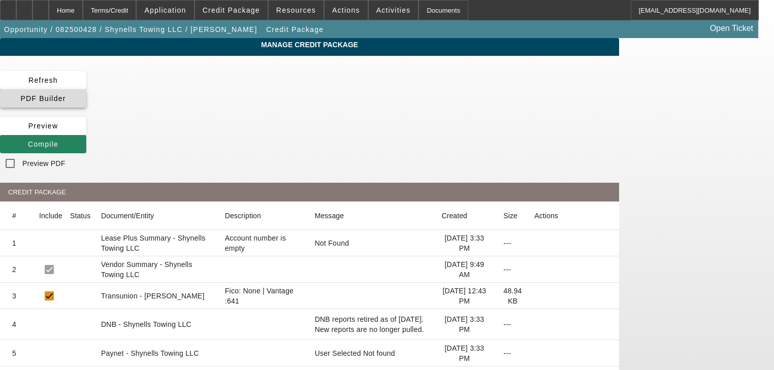
click at [66, 95] on span "PDF Builder" at bounding box center [42, 99] width 45 height 8
click at [86, 132] on span at bounding box center [43, 144] width 86 height 24
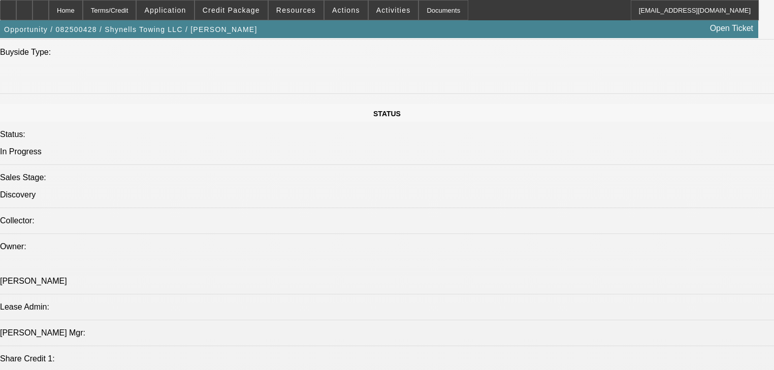
select select "0"
select select "2"
select select "0"
select select "21"
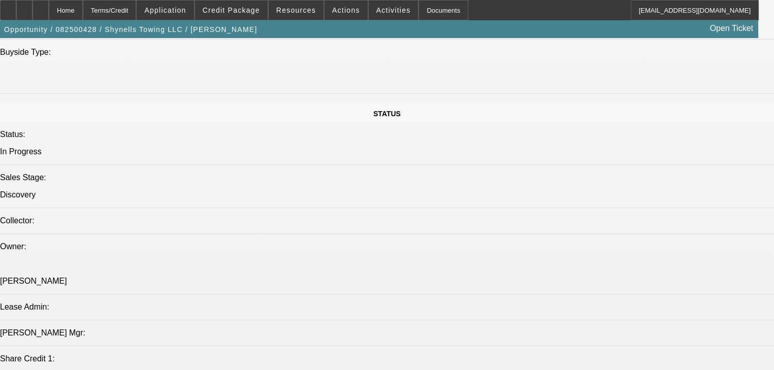
select select "0"
select select "2"
select select "0.1"
select select "4"
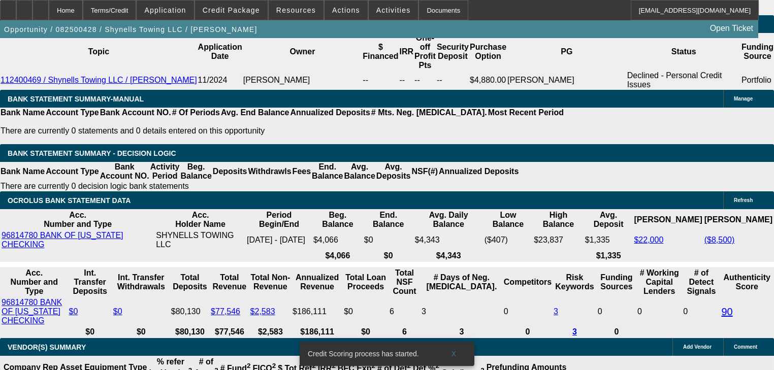
scroll to position [1679, 0]
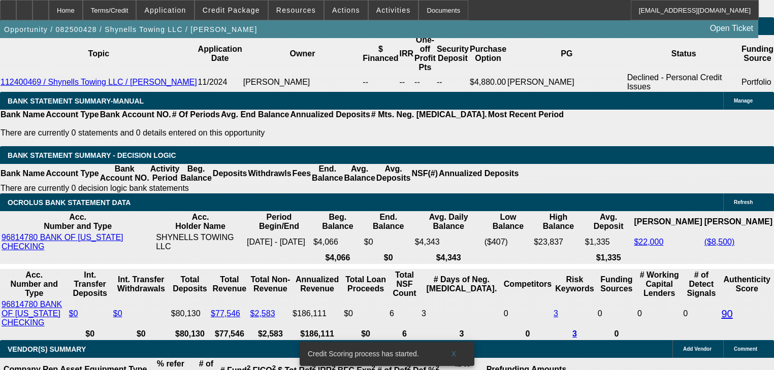
select select "0.2"
type input "$11,782.80"
type input "UNKNOWN"
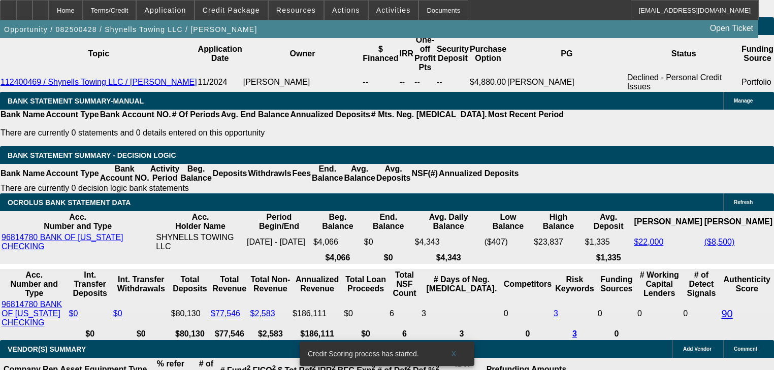
type input "$2,267.49"
type input "$22,000.00"
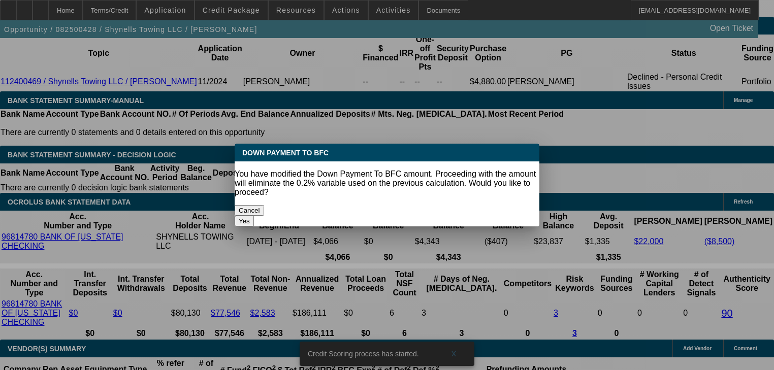
click at [254, 216] on button "Yes" at bounding box center [244, 221] width 19 height 11
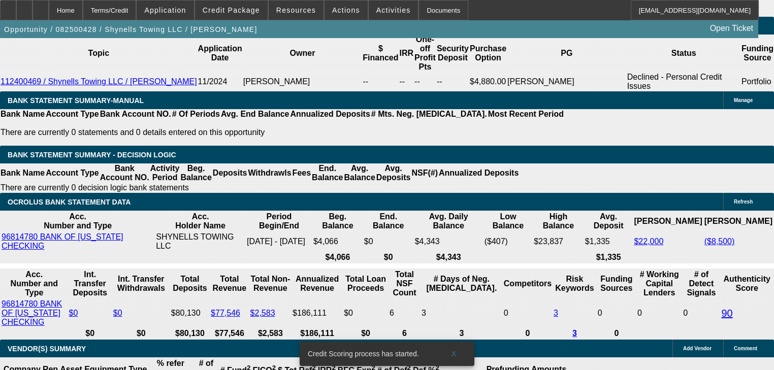
select select "0"
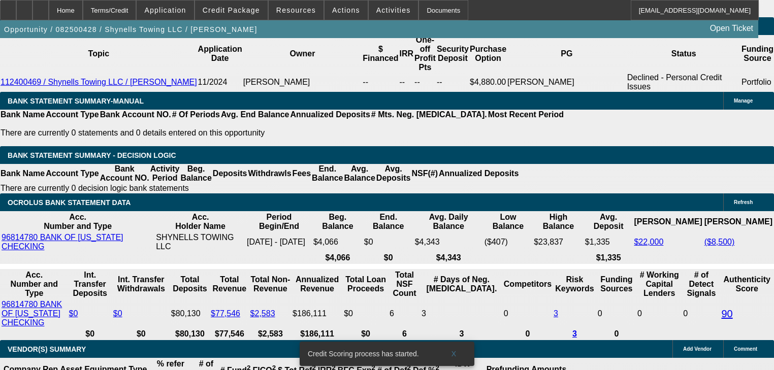
type input "$1,775.94"
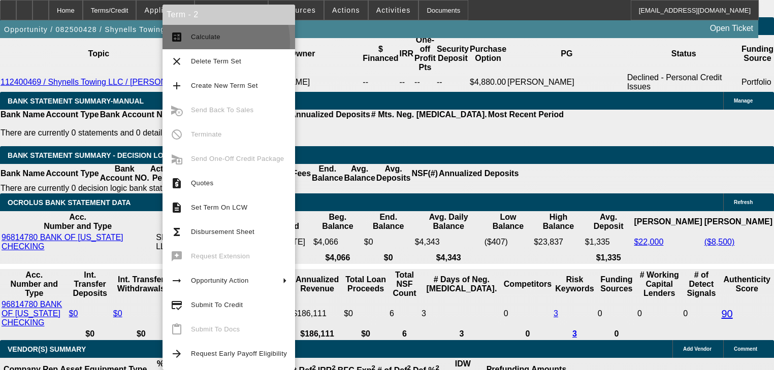
click at [189, 43] on button "calculate Calculate" at bounding box center [229, 37] width 133 height 24
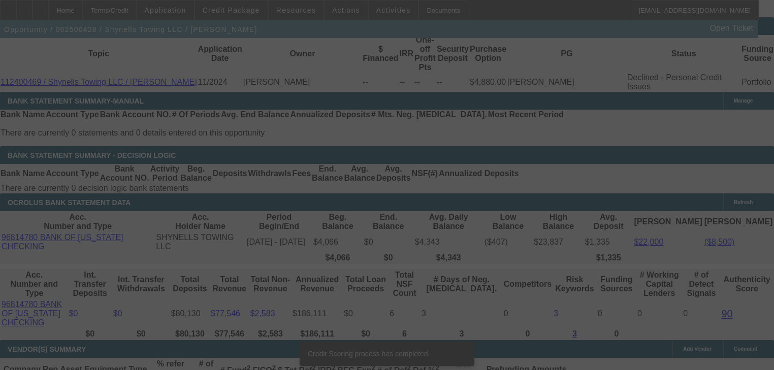
scroll to position [1675, 0]
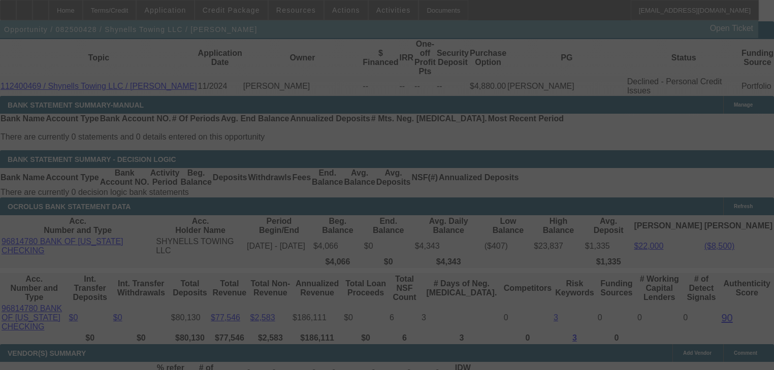
select select "0"
select select "2"
select select "0"
select select "21"
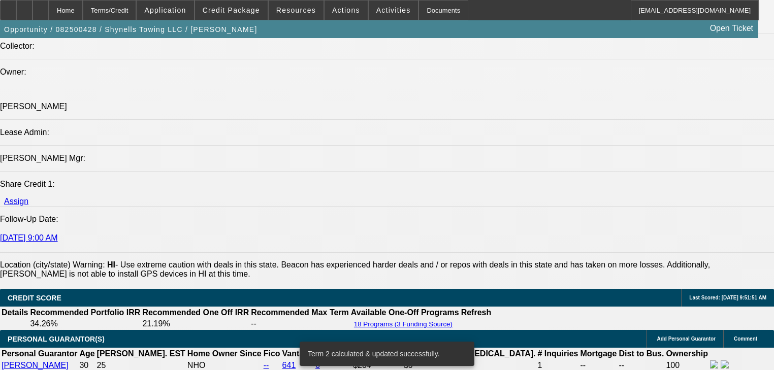
scroll to position [1187, 0]
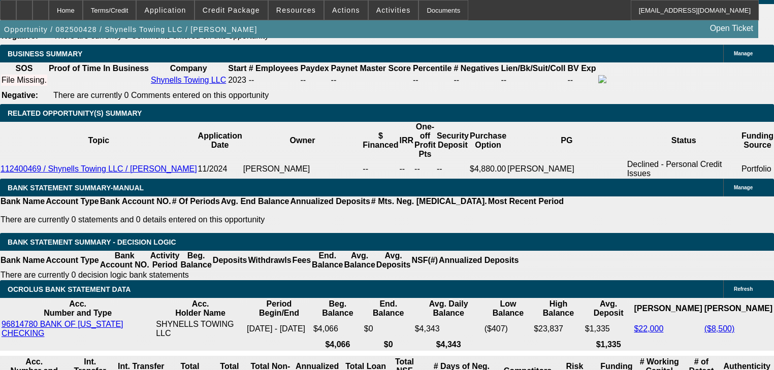
scroll to position [1594, 0]
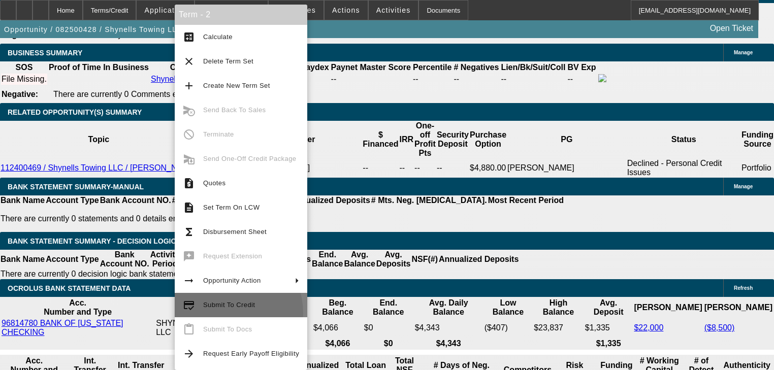
click at [219, 314] on button "credit_score Submit To Credit" at bounding box center [241, 305] width 133 height 24
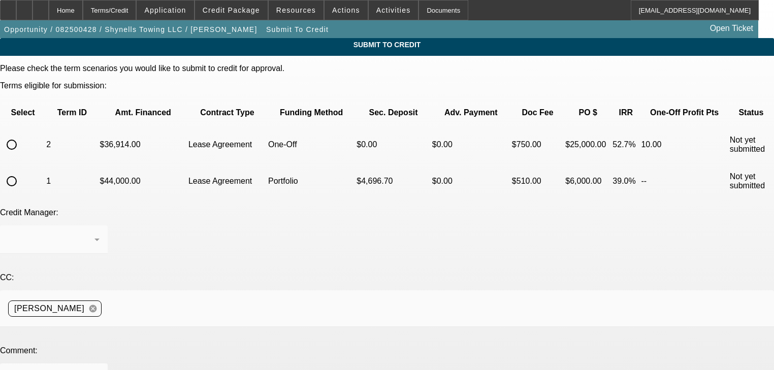
click at [22, 135] on input "radio" at bounding box center [12, 145] width 20 height 20
radio input "true"
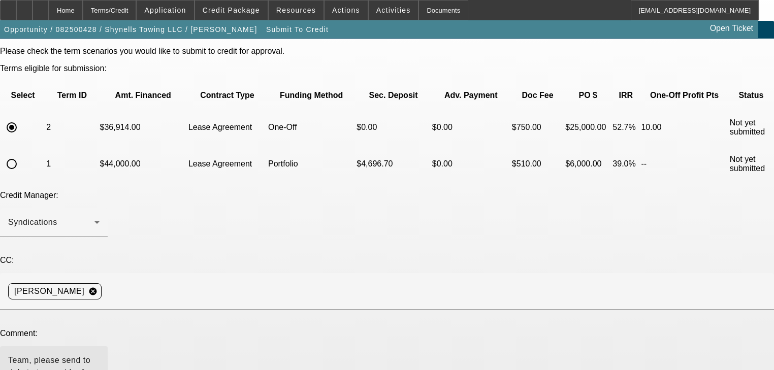
scroll to position [81, 0]
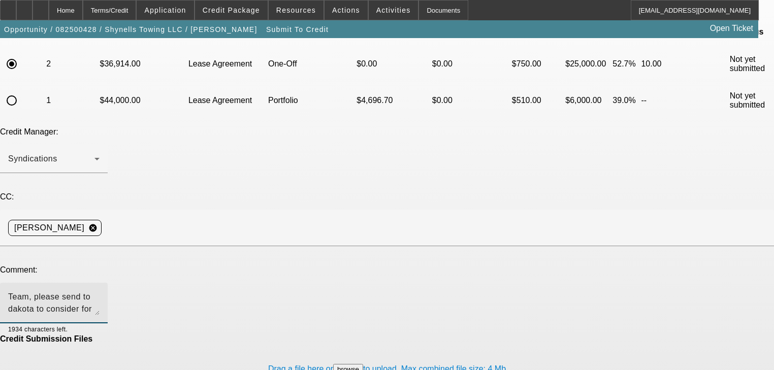
type textarea "Team, please send to dakota to consider for an approval. Thank you"
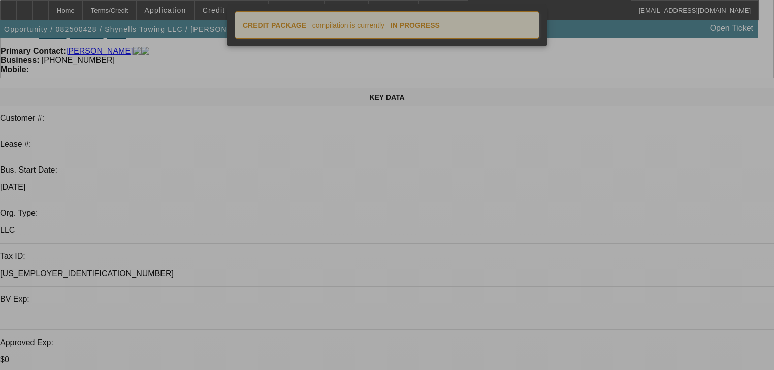
select select "0"
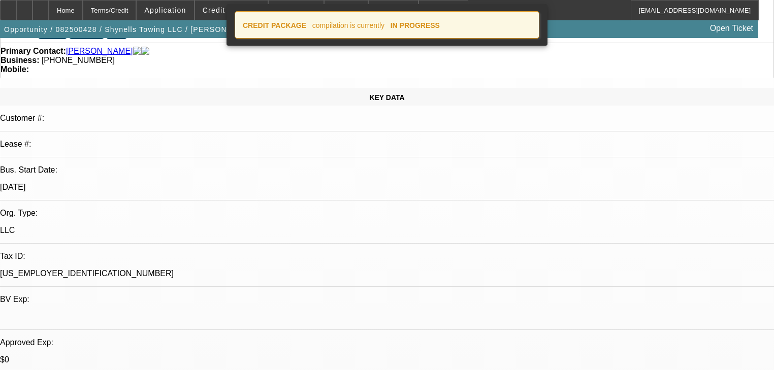
select select "0"
select select "2"
select select "0"
select select "21"
select select "0"
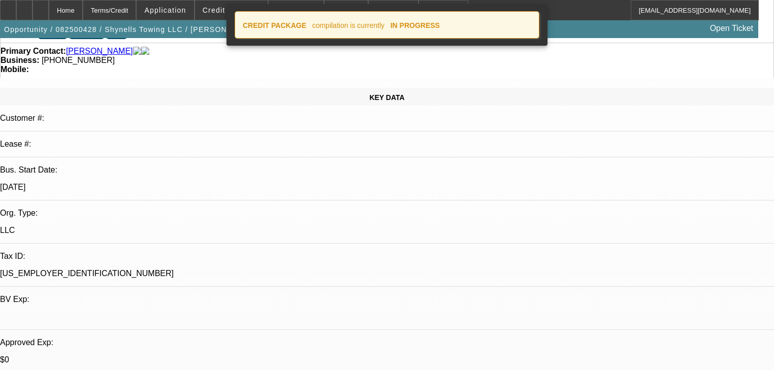
select select "2"
select select "0.1"
select select "4"
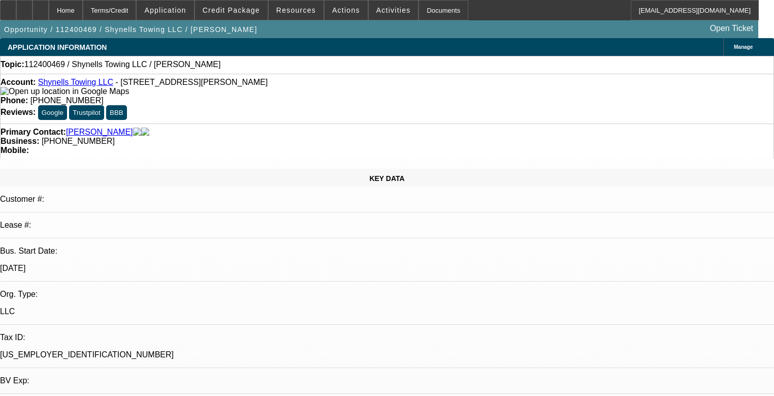
select select "0"
select select "2"
select select "0.1"
select select "4"
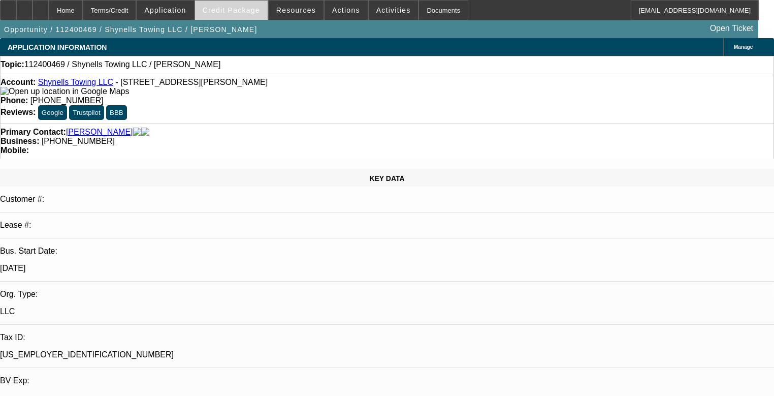
click at [252, 15] on span at bounding box center [231, 10] width 73 height 24
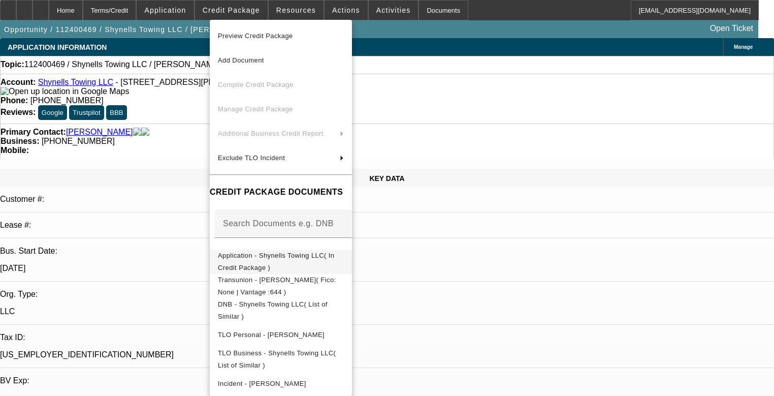
click at [277, 265] on button "Application - Shynells Towing LLC( In Credit Package )" at bounding box center [281, 262] width 142 height 24
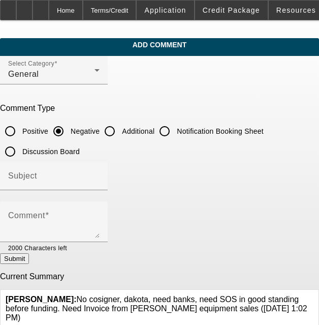
click at [120, 131] on input "Additional" at bounding box center [110, 131] width 20 height 20
radio input "true"
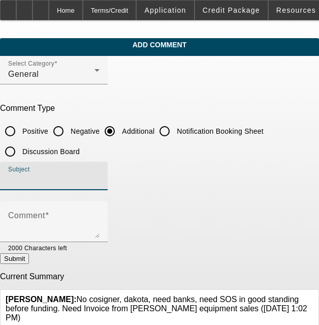
click at [100, 177] on input "Subject" at bounding box center [53, 180] width 91 height 12
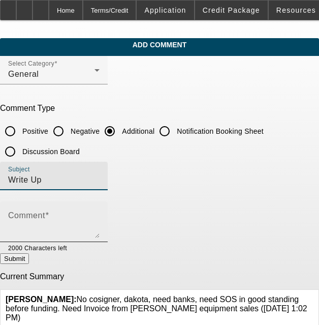
type input "Write Up"
click at [49, 211] on span at bounding box center [47, 215] width 4 height 9
click at [55, 213] on textarea "Comment" at bounding box center [53, 225] width 91 height 24
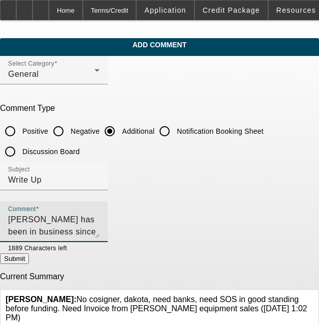
type textarea "[PERSON_NAME] has been in business since [DATE]. Looking to add a used rollback…"
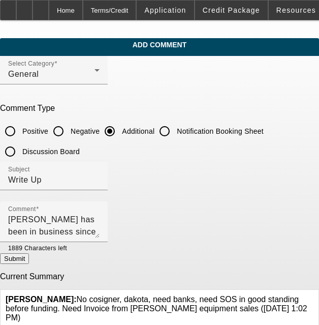
click at [48, 273] on p "Current Summary" at bounding box center [159, 276] width 319 height 9
click at [29, 262] on button "Submit" at bounding box center [14, 258] width 29 height 11
radio input "true"
